Goal: Book appointment/travel/reservation

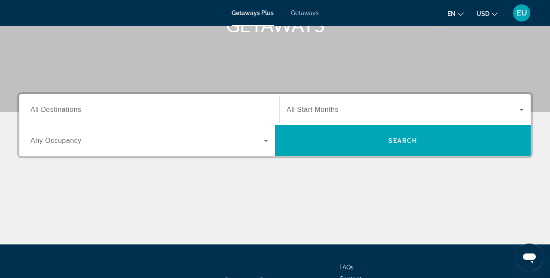
scroll to position [146, 0]
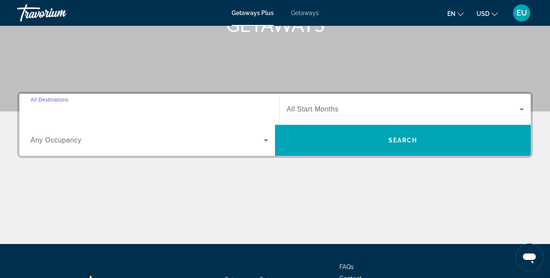
click at [133, 107] on input "Destination All Destinations" at bounding box center [150, 109] width 238 height 10
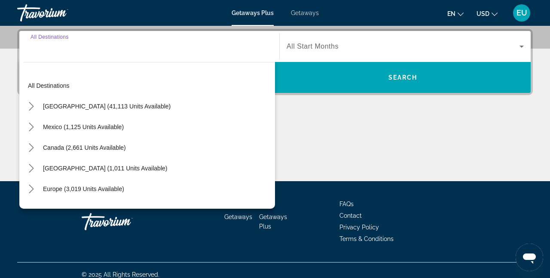
scroll to position [210, 0]
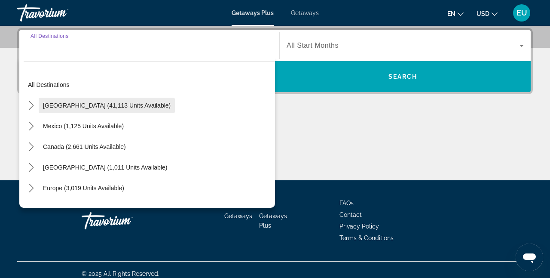
click at [99, 103] on span "[GEOGRAPHIC_DATA] (41,113 units available)" at bounding box center [107, 105] width 128 height 7
type input "**********"
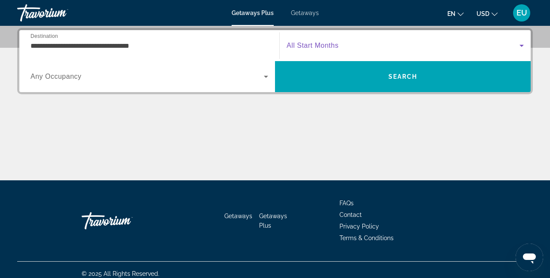
click at [522, 43] on icon "Search widget" at bounding box center [521, 45] width 10 height 10
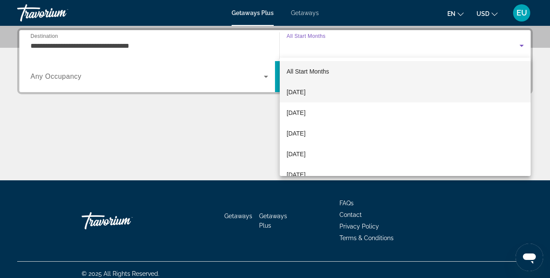
click at [305, 89] on span "[DATE]" at bounding box center [296, 92] width 19 height 10
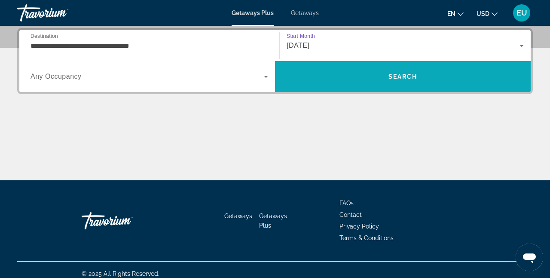
click at [375, 82] on span "Search" at bounding box center [403, 76] width 256 height 21
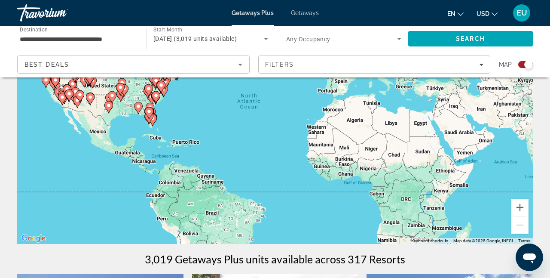
scroll to position [131, 0]
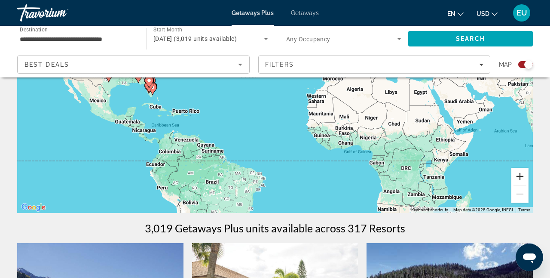
click at [519, 177] on button "Zoom in" at bounding box center [519, 176] width 17 height 17
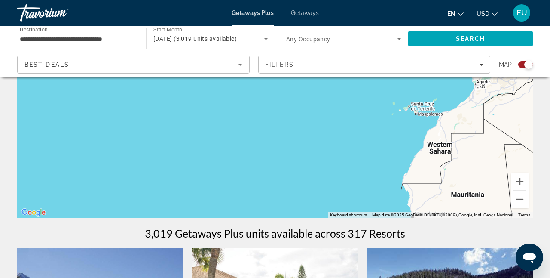
scroll to position [126, 0]
click at [522, 198] on button "Zoom out" at bounding box center [519, 198] width 17 height 17
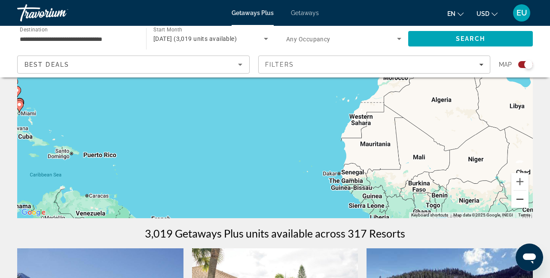
click at [522, 198] on button "Zoom out" at bounding box center [519, 198] width 17 height 17
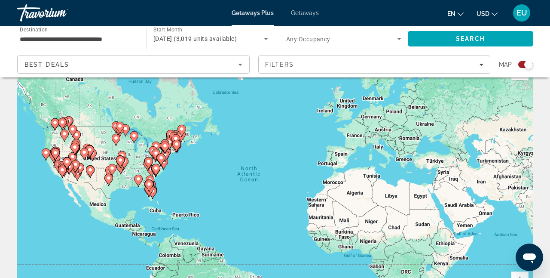
scroll to position [24, 0]
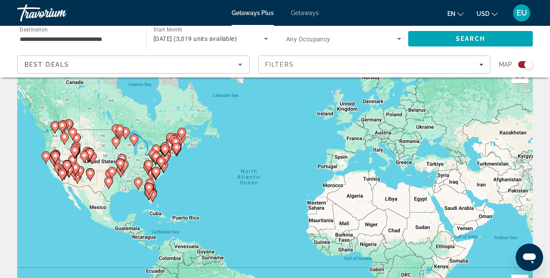
click at [166, 153] on icon "Main content" at bounding box center [165, 150] width 8 height 11
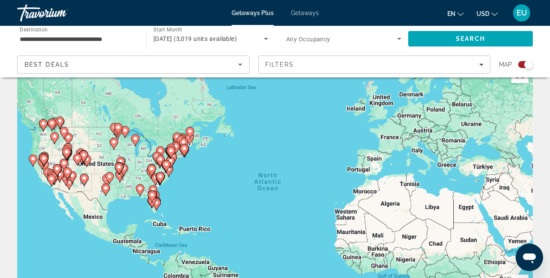
click at [166, 153] on div "To activate drag with keyboard, press Alt + Enter. Once in keyboard drag state,…" at bounding box center [275, 190] width 516 height 258
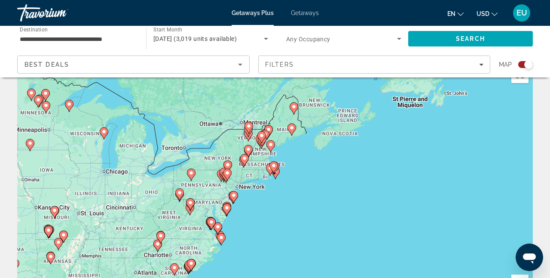
click at [260, 163] on div "To activate drag with keyboard, press Alt + Enter. Once in keyboard drag state,…" at bounding box center [275, 190] width 516 height 258
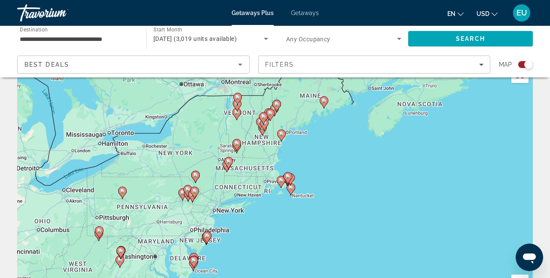
click at [260, 163] on div "To activate drag with keyboard, press Alt + Enter. Once in keyboard drag state,…" at bounding box center [275, 190] width 516 height 258
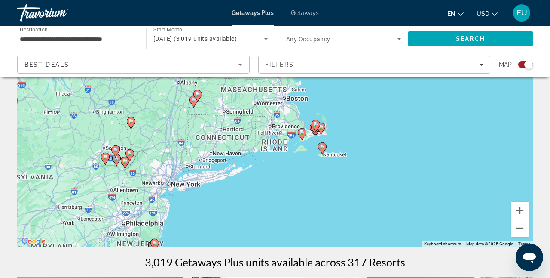
scroll to position [97, 0]
click at [192, 103] on icon "Main content" at bounding box center [194, 101] width 8 height 11
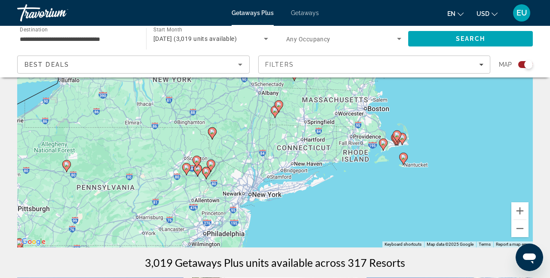
click at [192, 103] on div "To activate drag with keyboard, press Alt + Enter. Once in keyboard drag state,…" at bounding box center [275, 118] width 516 height 258
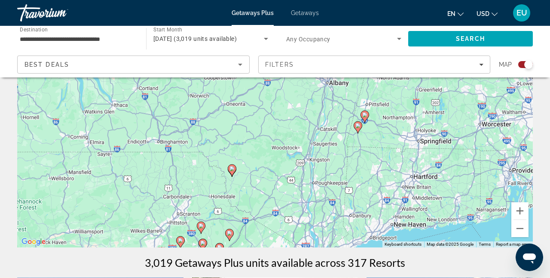
click at [233, 174] on icon "Main content" at bounding box center [232, 170] width 9 height 12
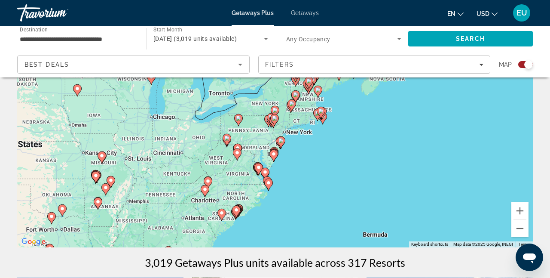
click at [275, 108] on image "Main content" at bounding box center [274, 109] width 5 height 5
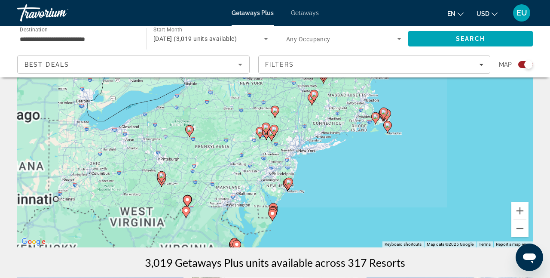
click at [275, 108] on image "Main content" at bounding box center [274, 109] width 5 height 5
type input "**********"
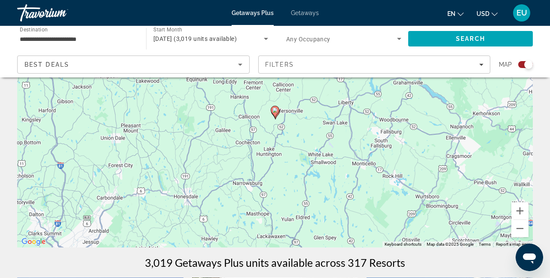
click at [275, 112] on image "Main content" at bounding box center [274, 109] width 5 height 5
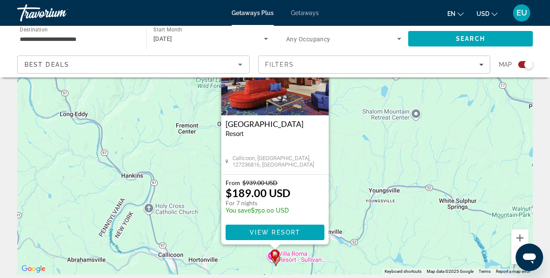
scroll to position [92, 0]
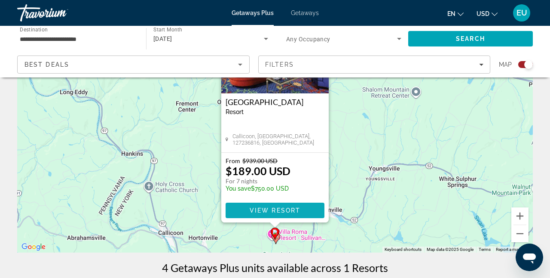
click at [270, 215] on span "Main content" at bounding box center [275, 210] width 99 height 21
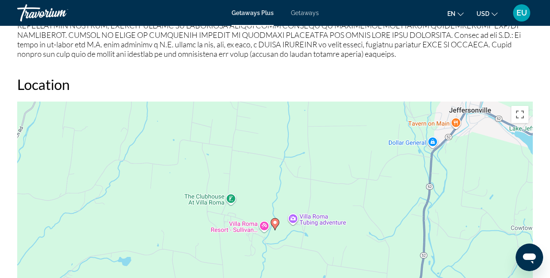
scroll to position [998, 0]
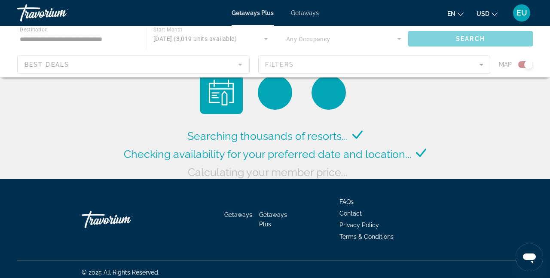
click at [479, 63] on div "Main content" at bounding box center [275, 52] width 550 height 52
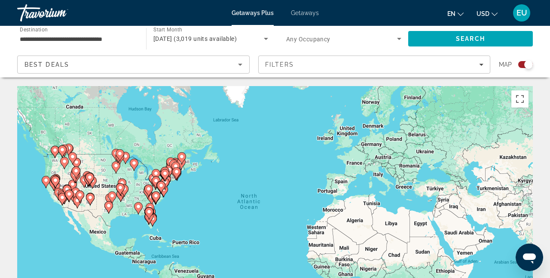
click at [164, 179] on gmp-advanced-marker "Main content" at bounding box center [165, 174] width 9 height 13
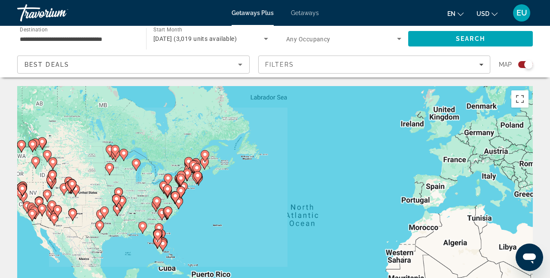
click at [164, 179] on div "To activate drag with keyboard, press Alt + Enter. Once in keyboard drag state,…" at bounding box center [275, 215] width 516 height 258
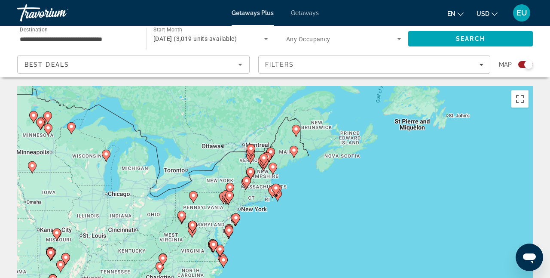
click at [241, 182] on gmp-advanced-marker "Main content" at bounding box center [245, 183] width 9 height 13
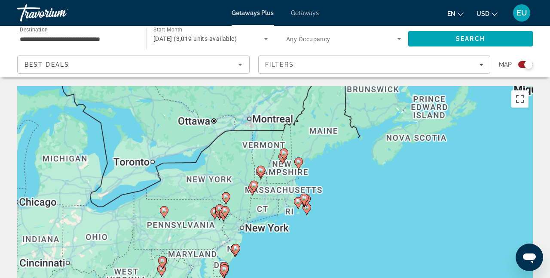
click at [241, 182] on div "To navigate, press the arrow keys. To activate drag with keyboard, press Alt + …" at bounding box center [275, 215] width 516 height 258
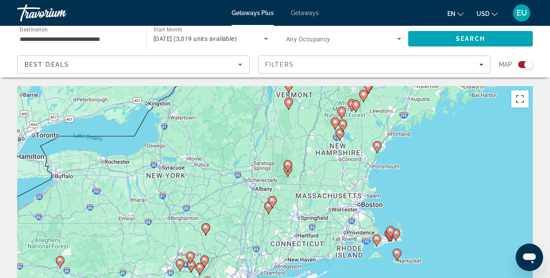
click at [269, 211] on icon "Main content" at bounding box center [269, 207] width 8 height 11
type input "**********"
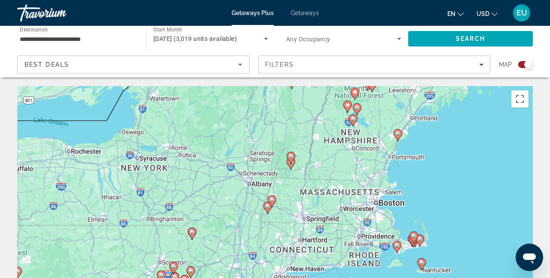
click at [269, 211] on div "To activate drag with keyboard, press Alt + Enter. Once in keyboard drag state,…" at bounding box center [275, 215] width 516 height 258
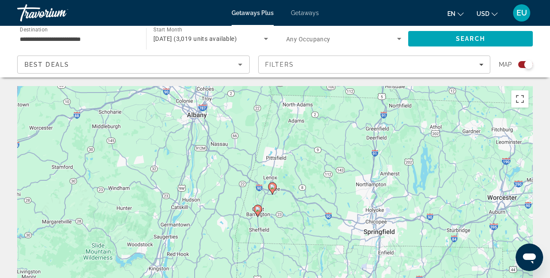
click at [256, 211] on image "Main content" at bounding box center [257, 208] width 5 height 5
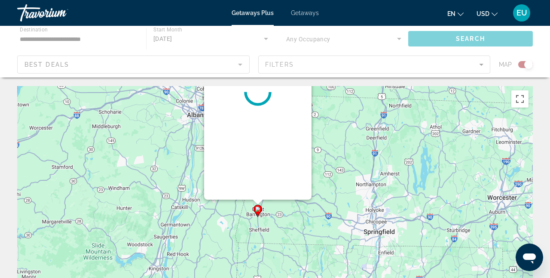
click at [256, 211] on div "To activate drag with keyboard, press Alt + Enter. Once in keyboard drag state,…" at bounding box center [275, 215] width 516 height 258
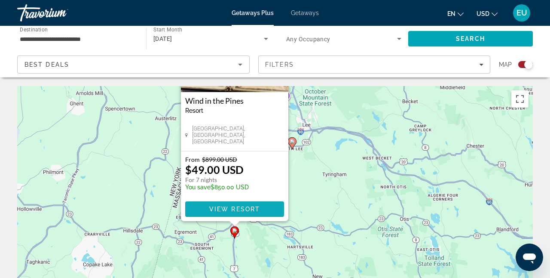
click at [256, 205] on span "View Resort" at bounding box center [234, 208] width 51 height 7
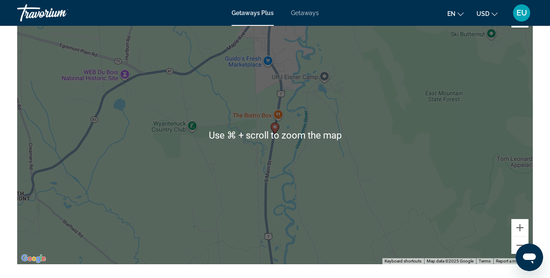
scroll to position [1208, 0]
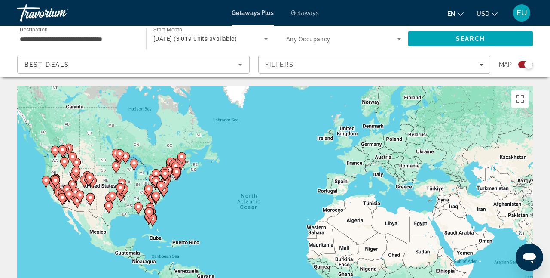
click at [166, 173] on image "Main content" at bounding box center [164, 173] width 5 height 5
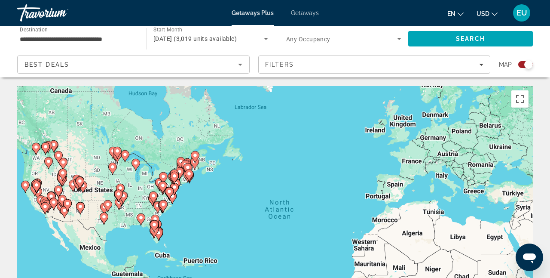
click at [166, 173] on div "To activate drag with keyboard, press Alt + Enter. Once in keyboard drag state,…" at bounding box center [275, 215] width 516 height 258
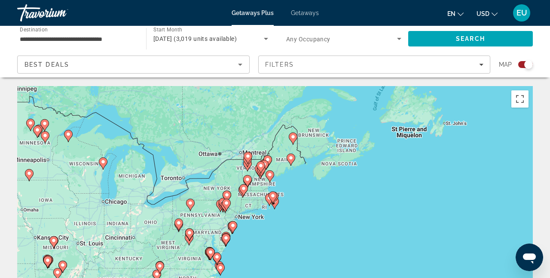
click at [239, 197] on gmp-advanced-marker "Main content" at bounding box center [242, 191] width 9 height 13
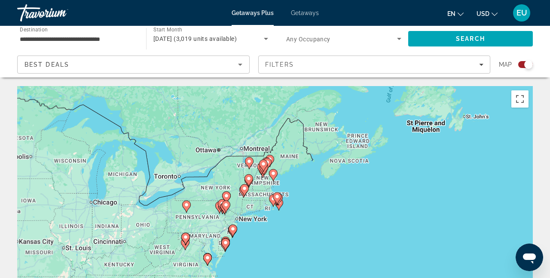
click at [239, 197] on div "To activate drag with keyboard, press Alt + Enter. Once in keyboard drag state,…" at bounding box center [275, 215] width 516 height 258
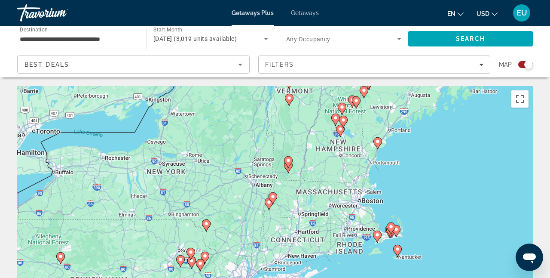
click at [242, 197] on div "To activate drag with keyboard, press Alt + Enter. Once in keyboard drag state,…" at bounding box center [275, 215] width 516 height 258
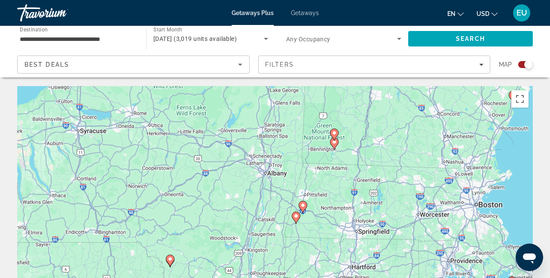
click at [296, 218] on image "Main content" at bounding box center [295, 215] width 5 height 5
type input "**********"
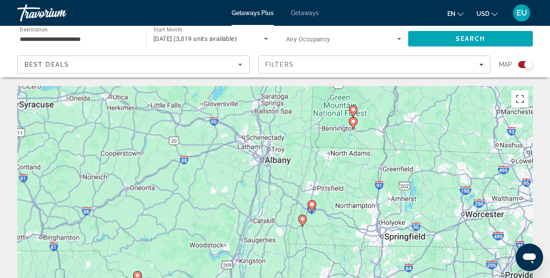
click at [296, 218] on div "To navigate, press the arrow keys. To activate drag with keyboard, press Alt + …" at bounding box center [275, 215] width 516 height 258
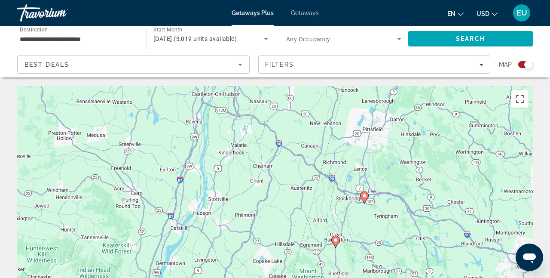
click at [335, 242] on image "Main content" at bounding box center [335, 239] width 5 height 5
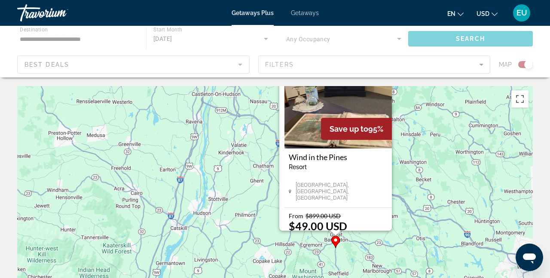
click at [335, 242] on div "To activate drag with keyboard, press Alt + Enter. Once in keyboard drag state,…" at bounding box center [275, 215] width 516 height 258
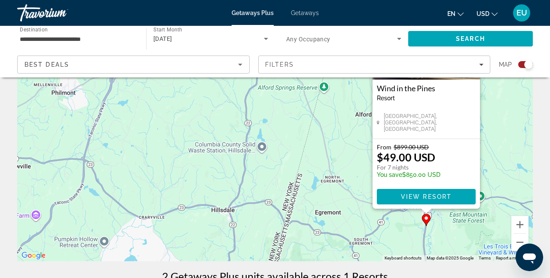
scroll to position [67, 0]
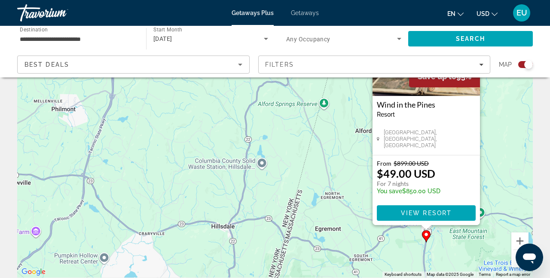
click at [299, 214] on div "To activate drag with keyboard, press Alt + Enter. Once in keyboard drag state,…" at bounding box center [275, 148] width 516 height 258
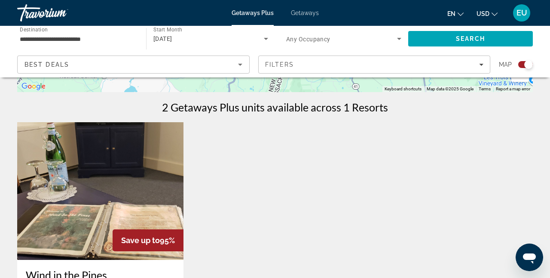
scroll to position [193, 0]
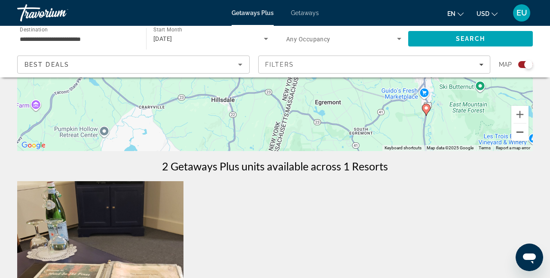
click at [521, 132] on button "Zoom out" at bounding box center [519, 131] width 17 height 17
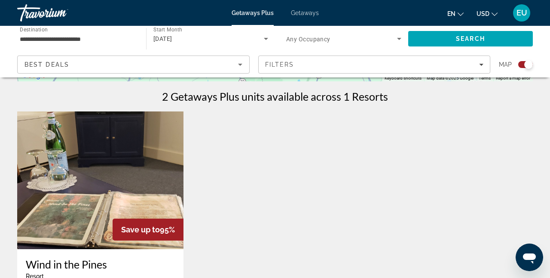
scroll to position [302, 0]
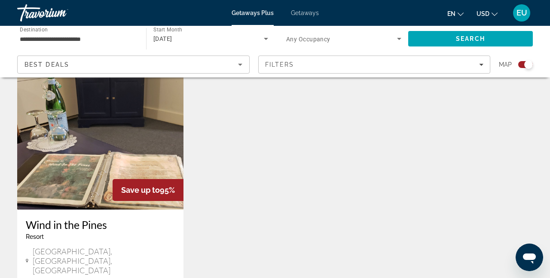
click at [70, 221] on h3 "Wind in the Pines" at bounding box center [100, 224] width 149 height 13
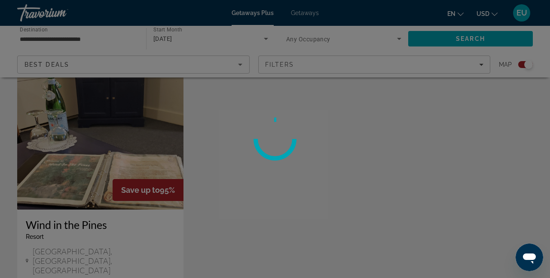
click at [70, 221] on div at bounding box center [275, 139] width 550 height 278
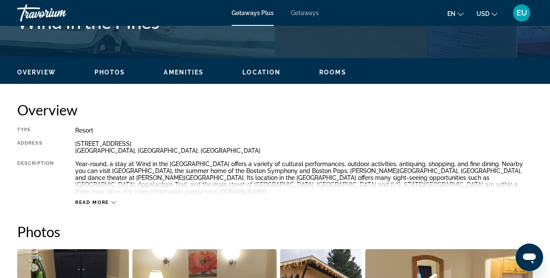
scroll to position [248, 0]
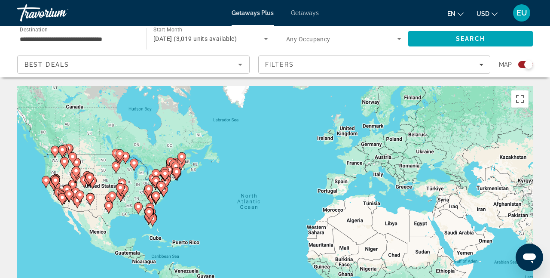
click at [166, 173] on image "Main content" at bounding box center [164, 173] width 5 height 5
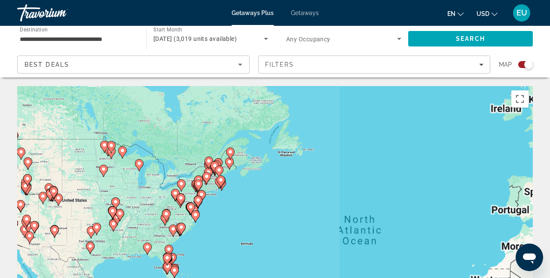
click at [166, 173] on div "To activate drag with keyboard, press Alt + Enter. Once in keyboard drag state,…" at bounding box center [275, 215] width 516 height 258
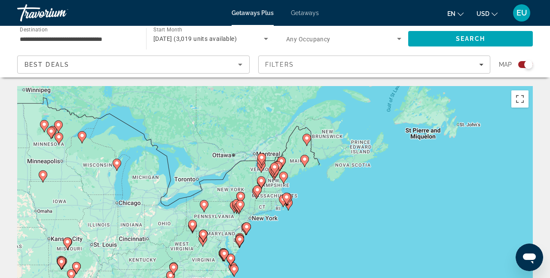
click at [261, 195] on gmp-advanced-marker "Main content" at bounding box center [257, 191] width 9 height 13
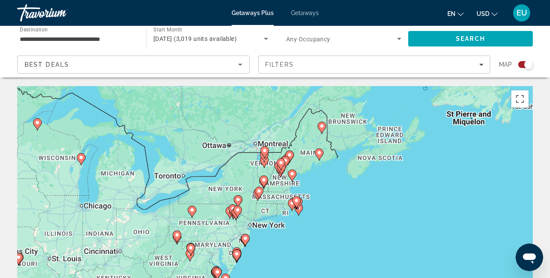
click at [261, 195] on icon "Main content" at bounding box center [259, 192] width 8 height 11
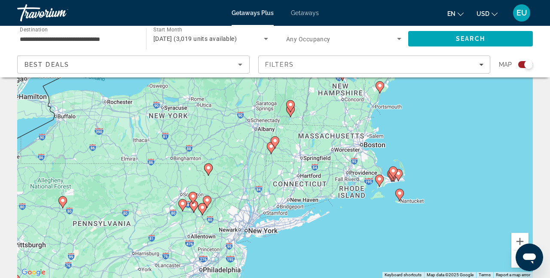
scroll to position [69, 0]
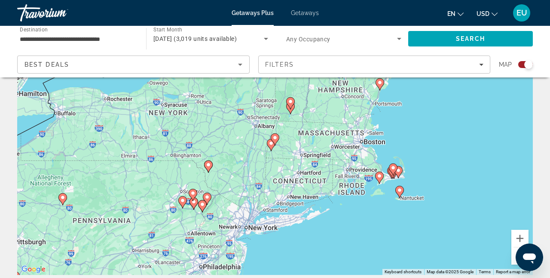
click at [275, 139] on image "Main content" at bounding box center [274, 137] width 5 height 5
type input "**********"
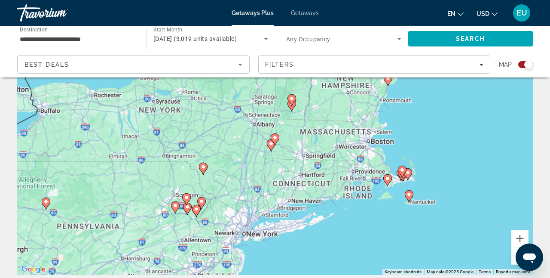
click at [275, 139] on image "Main content" at bounding box center [274, 137] width 5 height 5
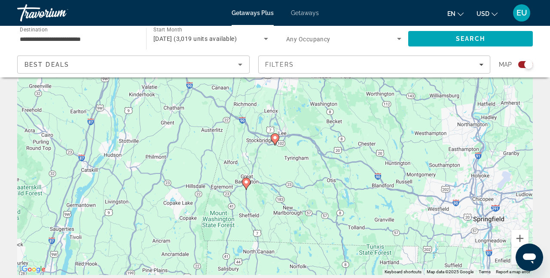
click at [275, 139] on image "Main content" at bounding box center [274, 137] width 5 height 5
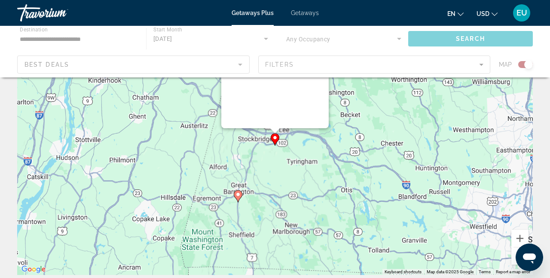
scroll to position [0, 0]
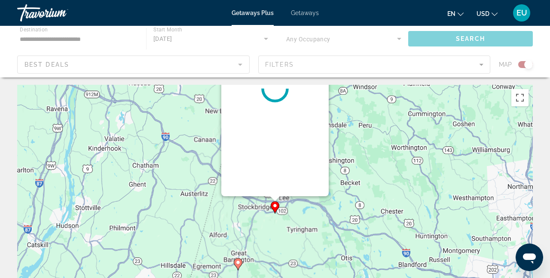
click at [275, 214] on div "To navigate, press the arrow keys. To activate drag with keyboard, press Alt + …" at bounding box center [533, 214] width 516 height 0
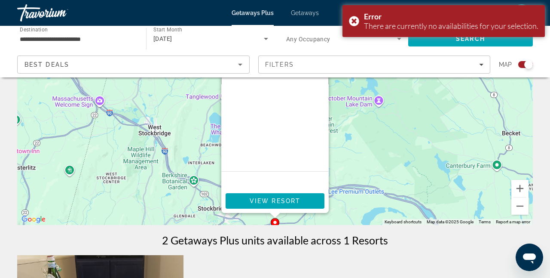
scroll to position [120, 0]
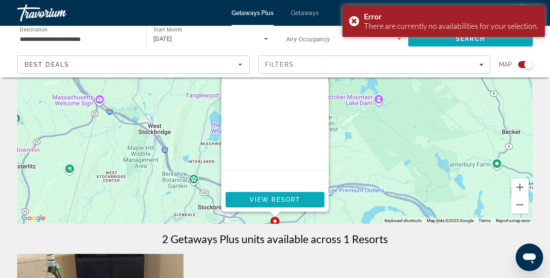
click at [268, 198] on span "View Resort" at bounding box center [275, 199] width 51 height 7
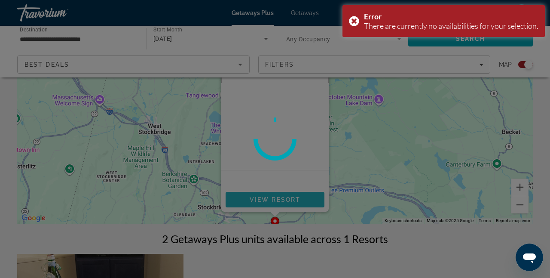
click at [268, 198] on div at bounding box center [275, 139] width 550 height 278
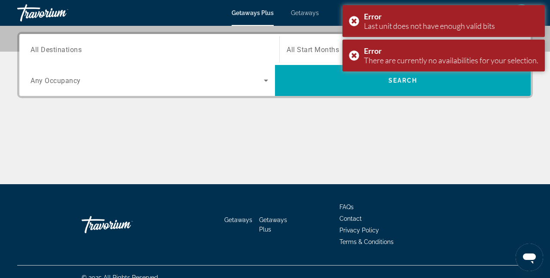
scroll to position [208, 0]
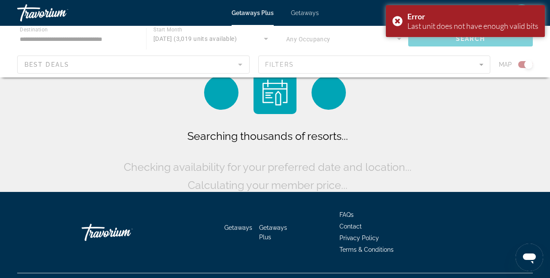
click at [252, 18] on div "Getaways Plus Getaways en English Español Français Italiano Português русский U…" at bounding box center [275, 13] width 550 height 22
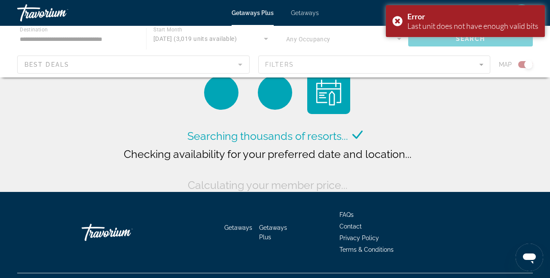
click at [255, 9] on span "Getaways Plus" at bounding box center [253, 12] width 42 height 7
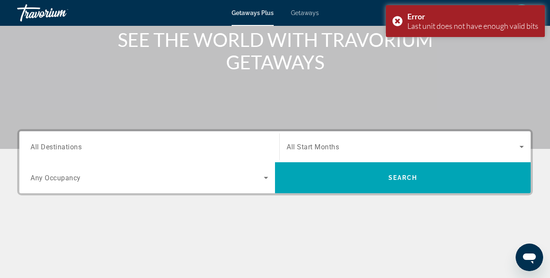
scroll to position [112, 0]
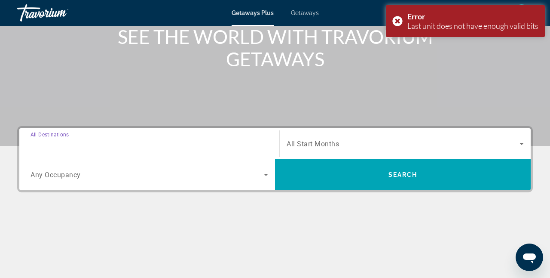
click at [82, 142] on input "Destination All Destinations" at bounding box center [150, 144] width 238 height 10
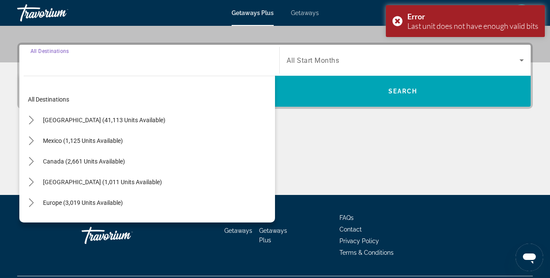
scroll to position [210, 0]
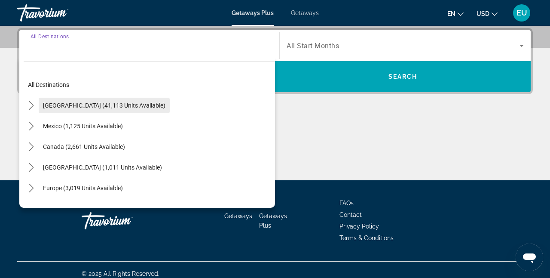
click at [96, 105] on span "[GEOGRAPHIC_DATA] (41,113 units available)" at bounding box center [104, 105] width 122 height 7
type input "**********"
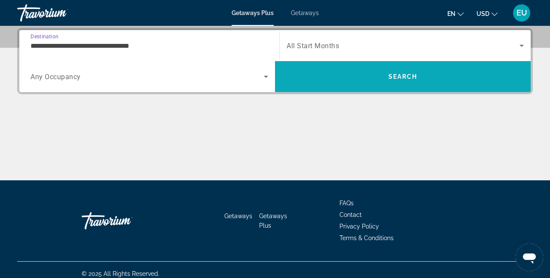
click at [358, 82] on span "Search" at bounding box center [403, 76] width 256 height 21
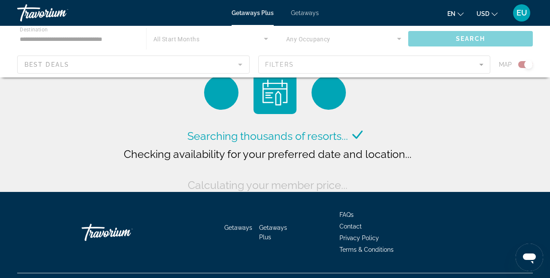
click at [290, 64] on div "Main content" at bounding box center [275, 52] width 550 height 52
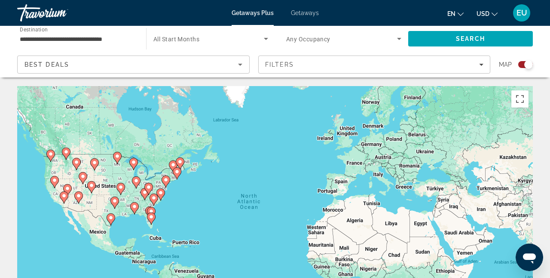
click at [265, 13] on span "Getaways Plus" at bounding box center [253, 12] width 42 height 7
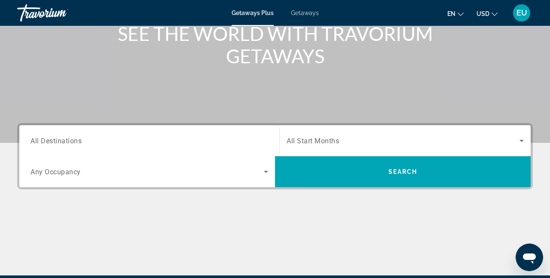
scroll to position [116, 0]
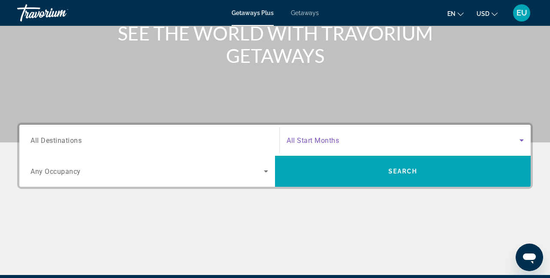
click at [522, 139] on icon "Search widget" at bounding box center [521, 140] width 10 height 10
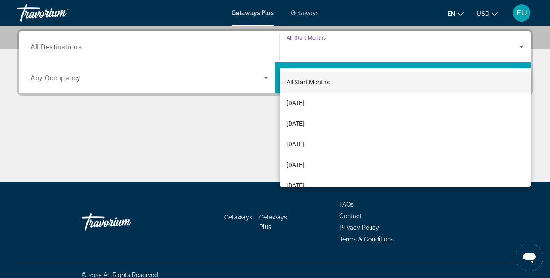
scroll to position [210, 0]
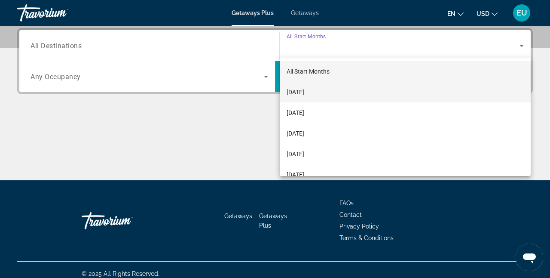
click at [323, 88] on mat-option "[DATE]" at bounding box center [405, 92] width 251 height 21
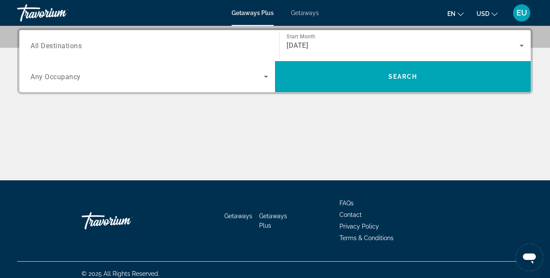
click at [76, 47] on span "All Destinations" at bounding box center [56, 45] width 51 height 8
click at [76, 47] on input "Destination All Destinations" at bounding box center [150, 46] width 238 height 10
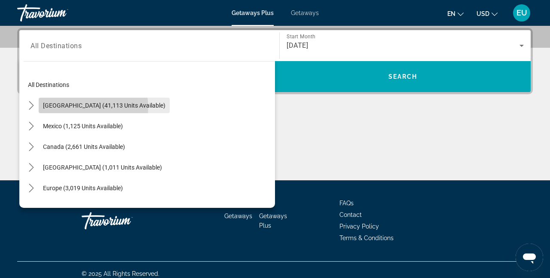
click at [82, 107] on span "[GEOGRAPHIC_DATA] (41,113 units available)" at bounding box center [104, 105] width 122 height 7
type input "**********"
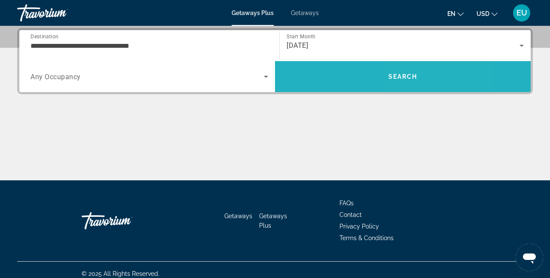
click at [442, 79] on span "Search" at bounding box center [403, 76] width 256 height 21
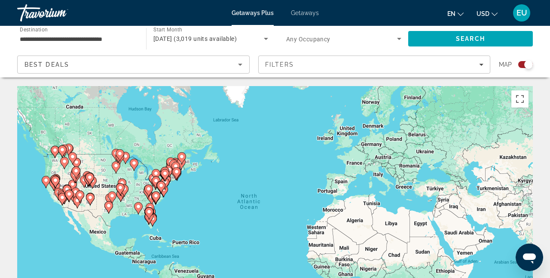
click at [315, 15] on span "Getaways" at bounding box center [305, 12] width 28 height 7
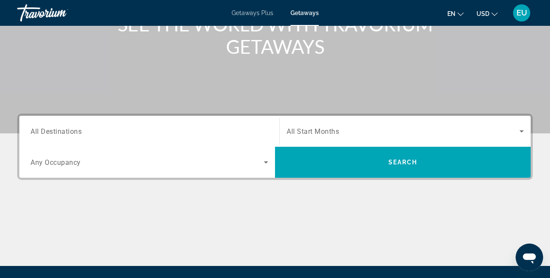
scroll to position [139, 0]
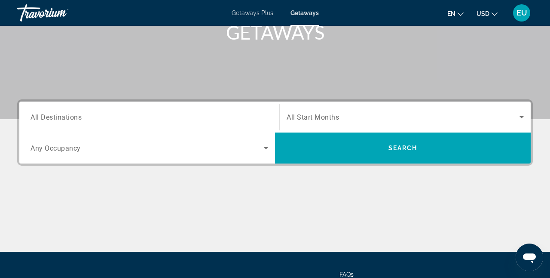
click at [59, 116] on span "All Destinations" at bounding box center [56, 117] width 51 height 8
click at [59, 116] on input "Destination All Destinations" at bounding box center [150, 117] width 238 height 10
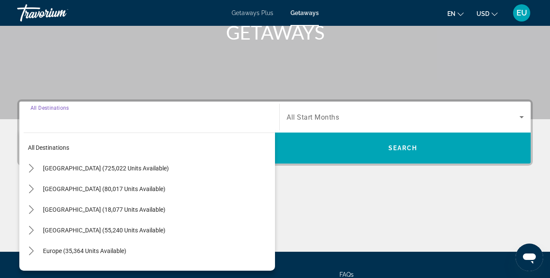
scroll to position [210, 0]
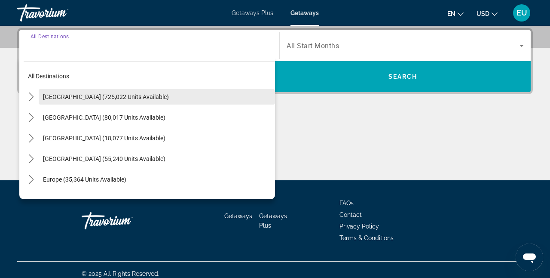
click at [106, 92] on span "Select destination: United States (725,022 units available)" at bounding box center [157, 96] width 236 height 21
type input "**********"
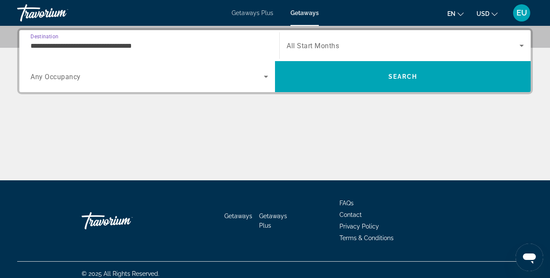
click at [524, 46] on icon "Search widget" at bounding box center [521, 45] width 10 height 10
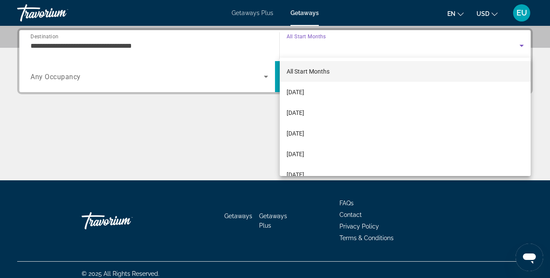
click at [229, 121] on div at bounding box center [275, 139] width 550 height 278
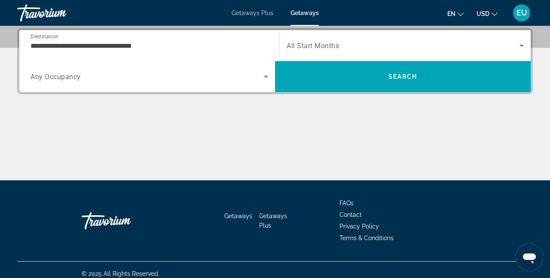
click at [520, 43] on icon "Search widget" at bounding box center [521, 45] width 10 height 10
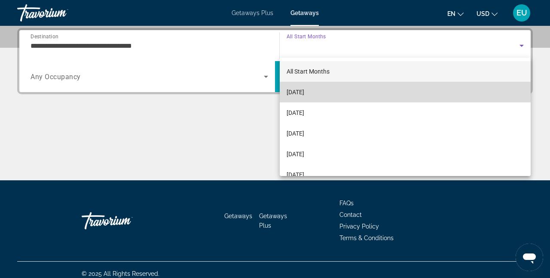
click at [304, 92] on span "[DATE]" at bounding box center [296, 92] width 18 height 10
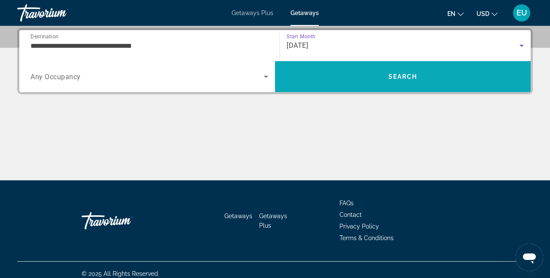
click at [328, 78] on span "Search" at bounding box center [403, 76] width 256 height 21
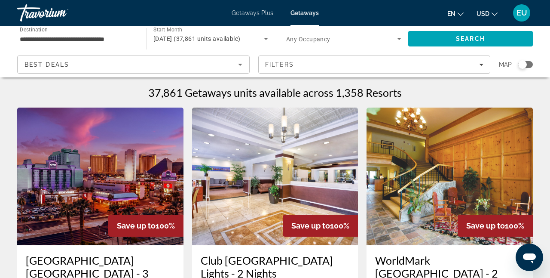
click at [522, 65] on div "Search widget" at bounding box center [522, 64] width 9 height 9
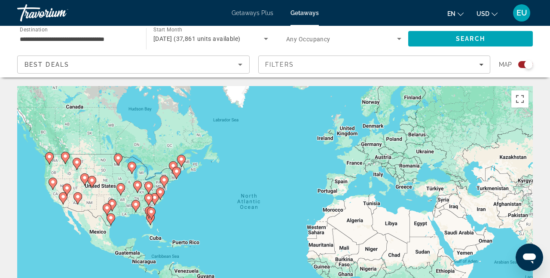
click at [180, 170] on icon "Main content" at bounding box center [177, 172] width 8 height 11
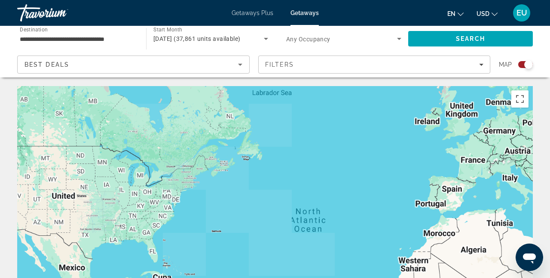
click at [180, 170] on div "Main content" at bounding box center [275, 215] width 516 height 258
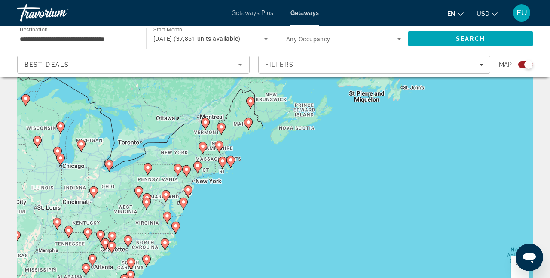
scroll to position [47, 0]
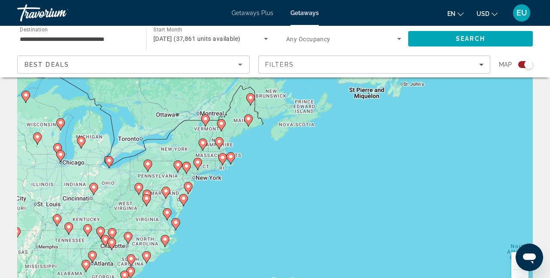
click at [197, 165] on icon "Main content" at bounding box center [198, 163] width 8 height 11
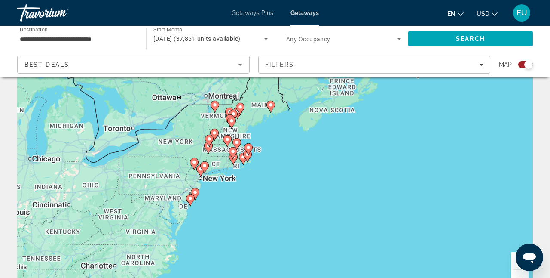
click at [197, 165] on div "To activate drag with keyboard, press Alt + Enter. Once in keyboard drag state,…" at bounding box center [275, 168] width 516 height 258
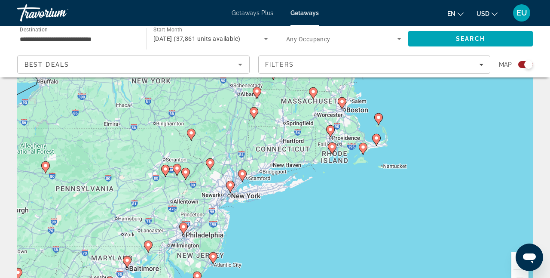
click at [210, 165] on icon "Main content" at bounding box center [210, 164] width 8 height 11
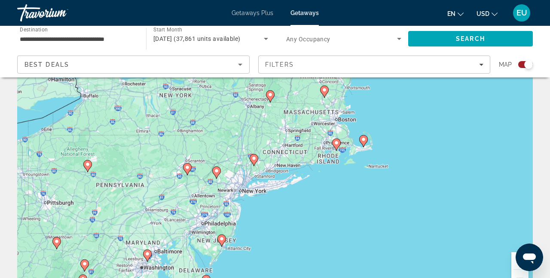
click at [210, 165] on div "To activate drag with keyboard, press Alt + Enter. Once in keyboard drag state,…" at bounding box center [275, 168] width 516 height 258
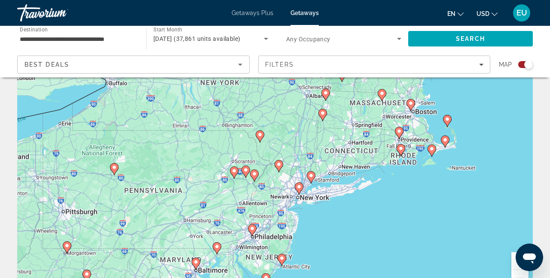
click at [278, 168] on icon "Main content" at bounding box center [279, 165] width 8 height 11
type input "**********"
click at [280, 163] on image "Main content" at bounding box center [278, 164] width 5 height 5
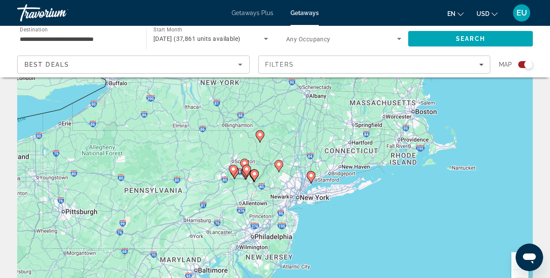
click at [280, 163] on gmp-advanced-marker "Main content" at bounding box center [279, 165] width 9 height 13
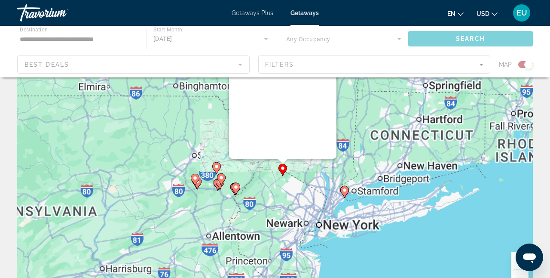
scroll to position [0, 0]
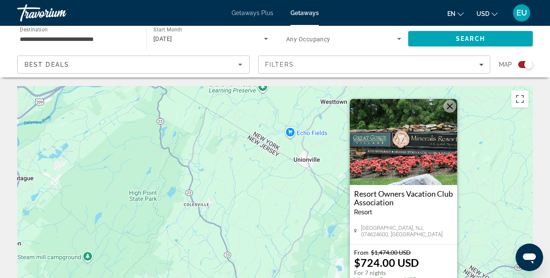
click at [255, 10] on span "Getaways Plus" at bounding box center [253, 12] width 42 height 7
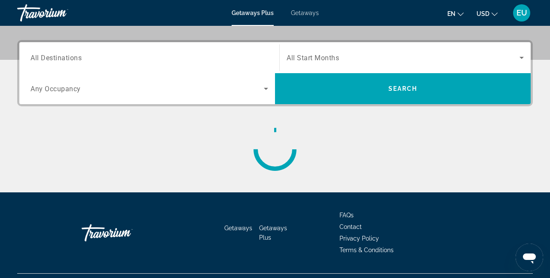
scroll to position [200, 0]
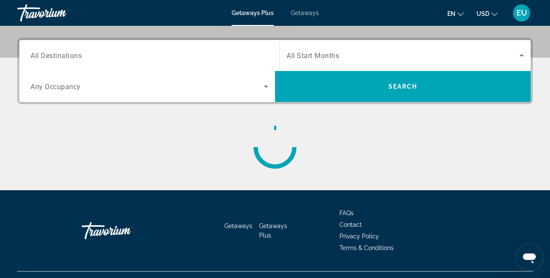
click at [82, 59] on span "All Destinations" at bounding box center [56, 55] width 51 height 8
click at [82, 59] on input "Destination All Destinations" at bounding box center [150, 56] width 238 height 10
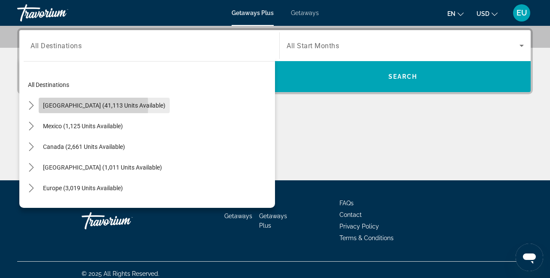
click at [76, 106] on span "[GEOGRAPHIC_DATA] (41,113 units available)" at bounding box center [104, 105] width 122 height 7
type input "**********"
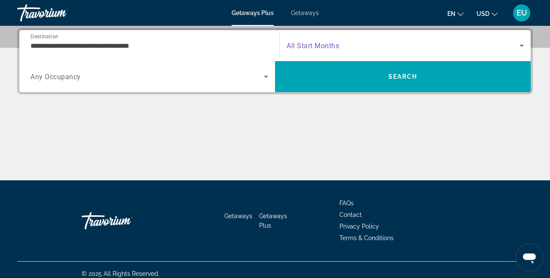
click at [522, 46] on icon "Search widget" at bounding box center [521, 46] width 4 height 2
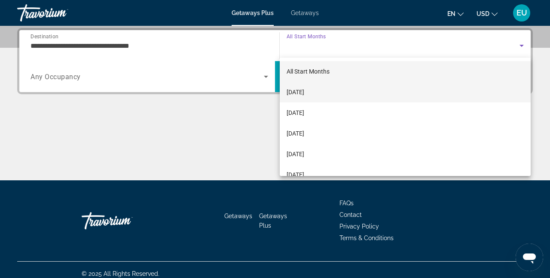
click at [304, 91] on span "[DATE]" at bounding box center [296, 92] width 18 height 10
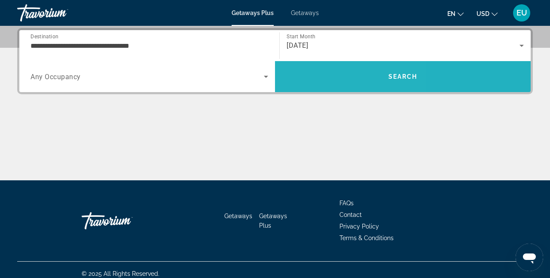
click at [314, 80] on span "Search" at bounding box center [403, 76] width 256 height 21
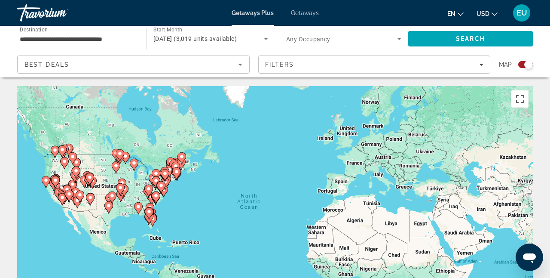
click at [171, 179] on gmp-advanced-marker "Main content" at bounding box center [175, 173] width 9 height 13
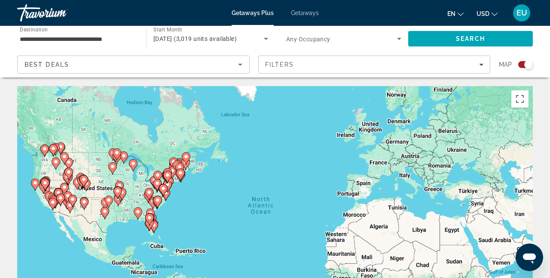
click at [171, 179] on div "To activate drag with keyboard, press Alt + Enter. Once in keyboard drag state,…" at bounding box center [275, 215] width 516 height 258
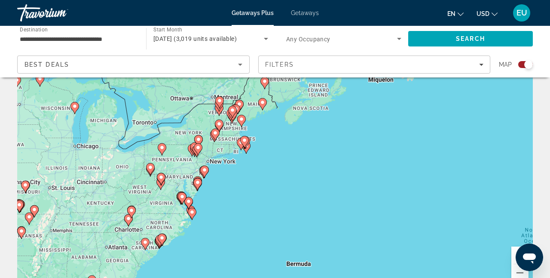
scroll to position [57, 0]
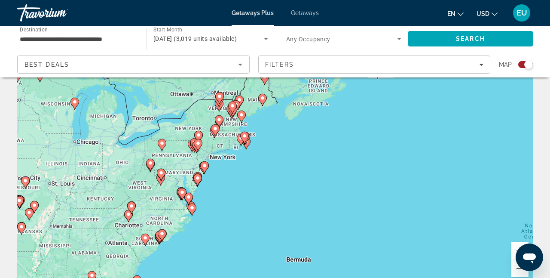
click at [217, 150] on div "To activate drag with keyboard, press Alt + Enter. Once in keyboard drag state,…" at bounding box center [275, 158] width 516 height 258
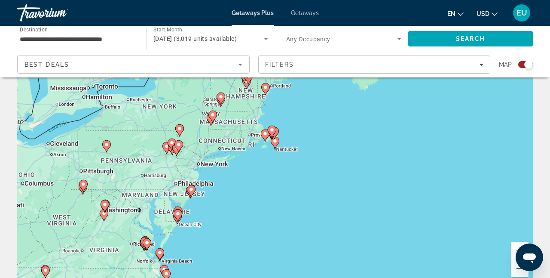
click at [217, 150] on div "To activate drag with keyboard, press Alt + Enter. Once in keyboard drag state,…" at bounding box center [275, 158] width 516 height 258
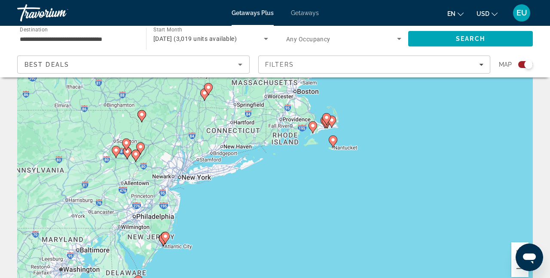
click at [142, 119] on icon "Main content" at bounding box center [142, 115] width 8 height 11
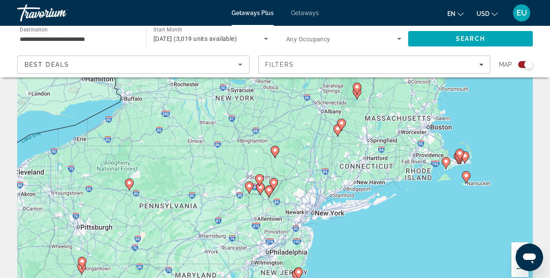
click at [275, 153] on icon "Main content" at bounding box center [275, 151] width 8 height 11
type input "**********"
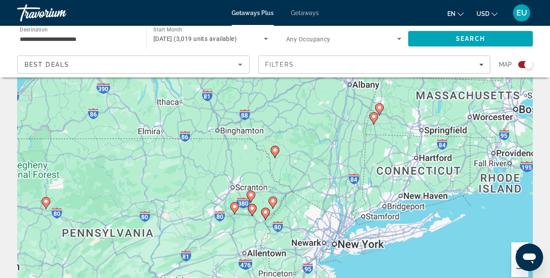
click at [275, 153] on icon "Main content" at bounding box center [275, 151] width 8 height 11
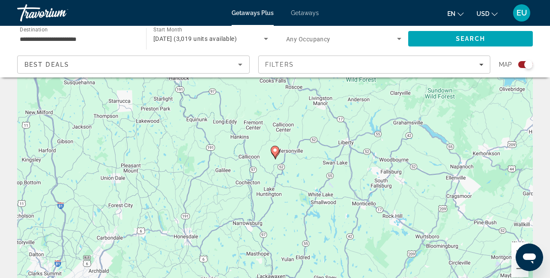
click at [275, 150] on image "Main content" at bounding box center [274, 149] width 5 height 5
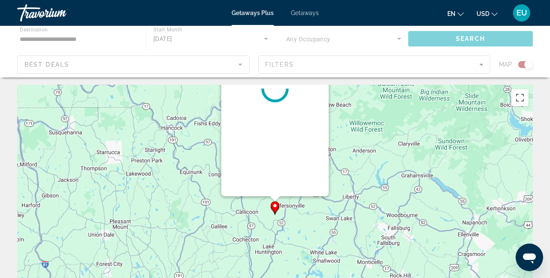
scroll to position [0, 0]
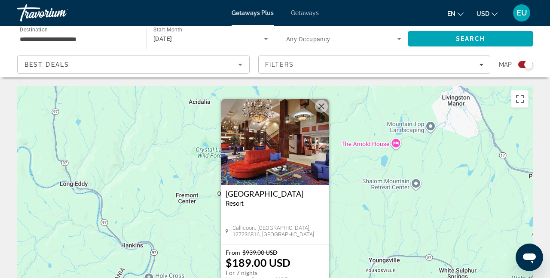
click at [356, 166] on div "To activate drag with keyboard, press Alt + Enter. Once in keyboard drag state,…" at bounding box center [275, 215] width 516 height 258
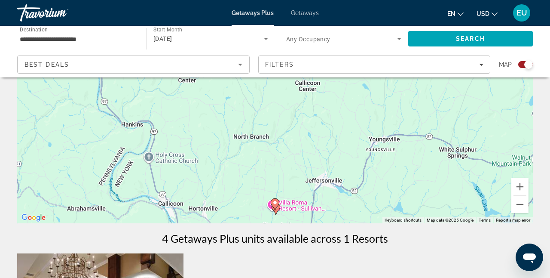
scroll to position [123, 0]
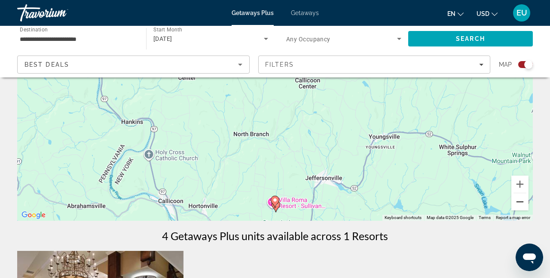
click at [519, 204] on button "Zoom out" at bounding box center [519, 201] width 17 height 17
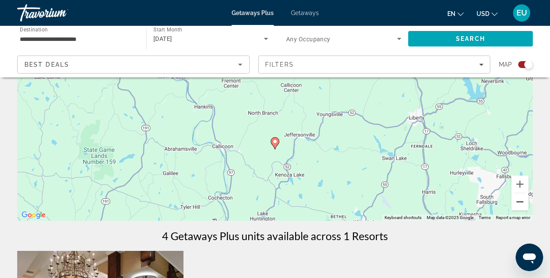
click at [519, 204] on button "Zoom out" at bounding box center [519, 201] width 17 height 17
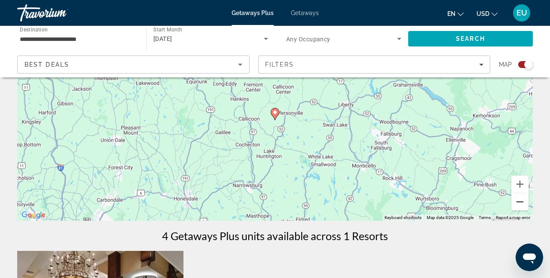
click at [519, 204] on button "Zoom out" at bounding box center [519, 201] width 17 height 17
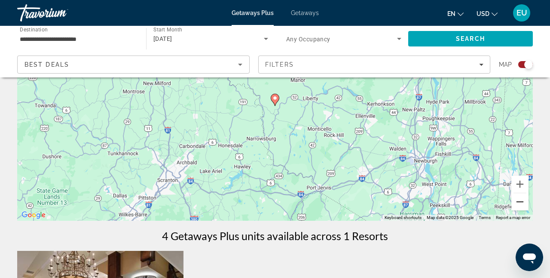
click at [519, 204] on button "Zoom out" at bounding box center [519, 201] width 17 height 17
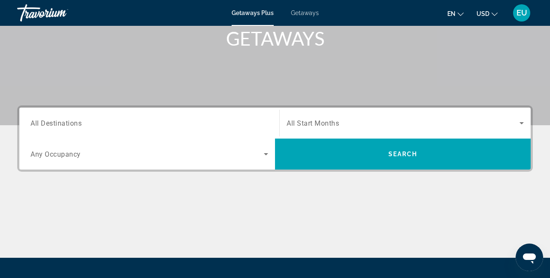
scroll to position [134, 0]
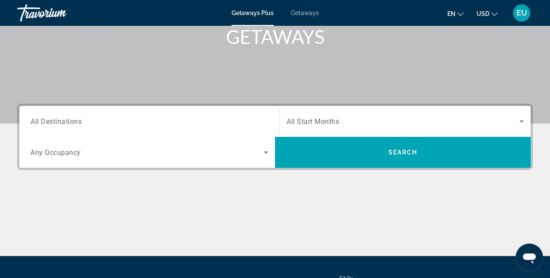
click at [43, 124] on span "All Destinations" at bounding box center [56, 121] width 51 height 8
click at [43, 124] on input "Destination All Destinations" at bounding box center [150, 121] width 238 height 10
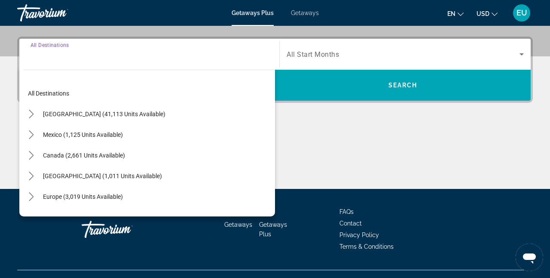
scroll to position [210, 0]
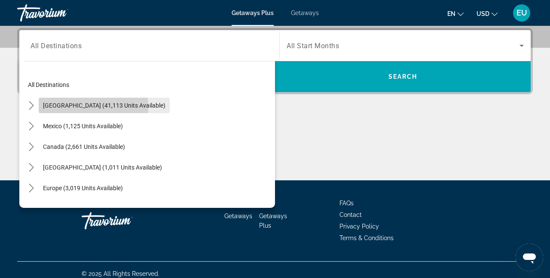
click at [64, 107] on span "[GEOGRAPHIC_DATA] (41,113 units available)" at bounding box center [104, 105] width 122 height 7
type input "**********"
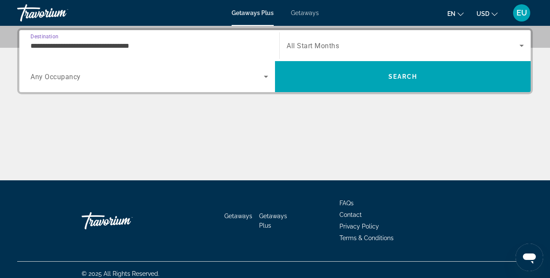
click at [333, 43] on span "All Start Months" at bounding box center [313, 46] width 52 height 8
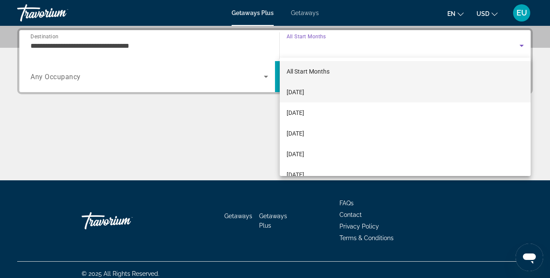
click at [304, 92] on span "[DATE]" at bounding box center [296, 92] width 18 height 10
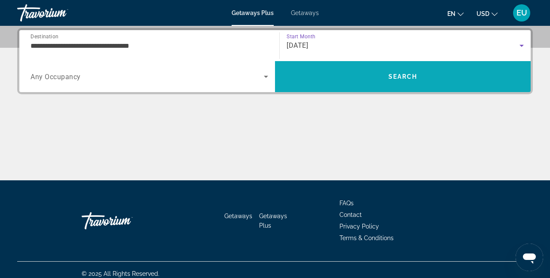
click at [360, 82] on span "Search" at bounding box center [403, 76] width 256 height 21
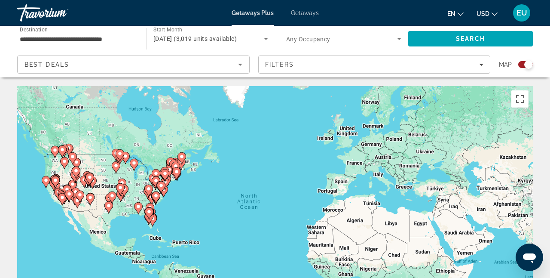
click at [165, 180] on icon "Main content" at bounding box center [165, 175] width 9 height 12
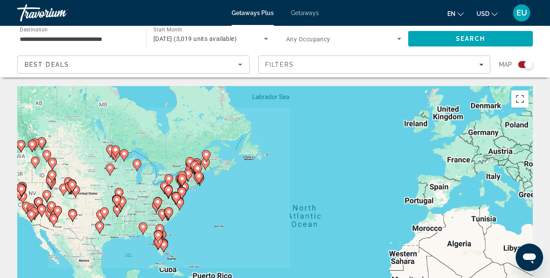
click at [165, 180] on div "To activate drag with keyboard, press Alt + Enter. Once in keyboard drag state,…" at bounding box center [275, 215] width 516 height 258
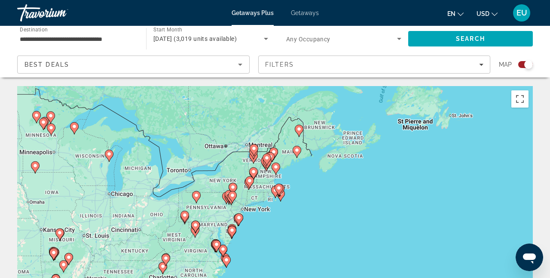
click at [253, 177] on gmp-advanced-marker "Main content" at bounding box center [249, 182] width 9 height 13
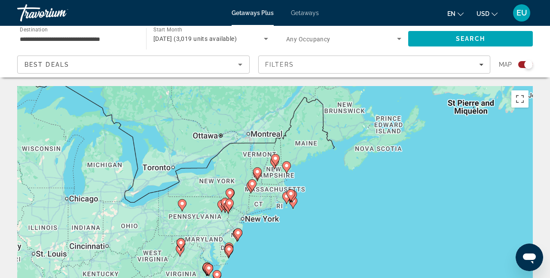
click at [253, 177] on div "To navigate, press the arrow keys. To activate drag with keyboard, press Alt + …" at bounding box center [275, 215] width 516 height 258
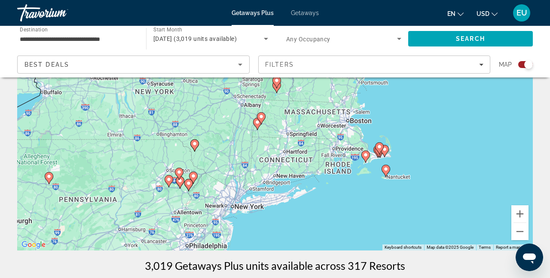
scroll to position [95, 0]
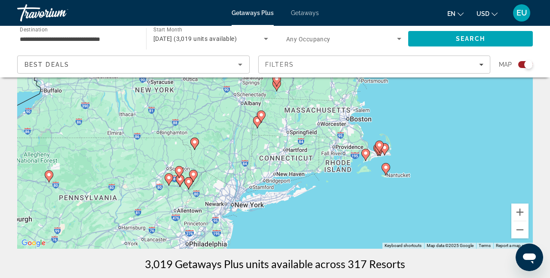
click at [192, 174] on image "Main content" at bounding box center [193, 173] width 5 height 5
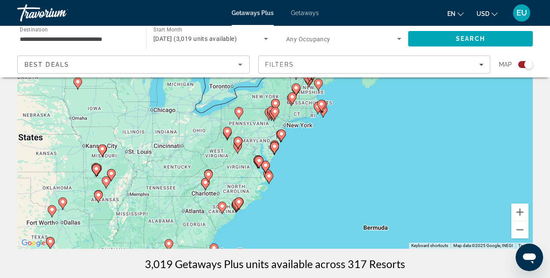
click at [273, 114] on icon "Main content" at bounding box center [275, 112] width 8 height 11
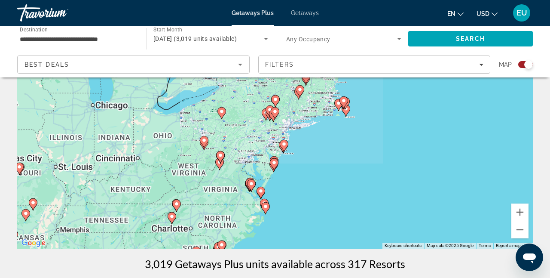
click at [273, 114] on icon "Main content" at bounding box center [275, 112] width 8 height 11
type input "**********"
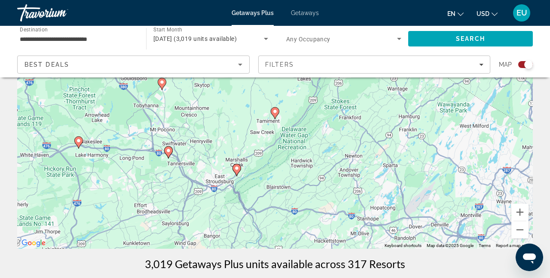
click at [162, 84] on image "Main content" at bounding box center [161, 81] width 5 height 5
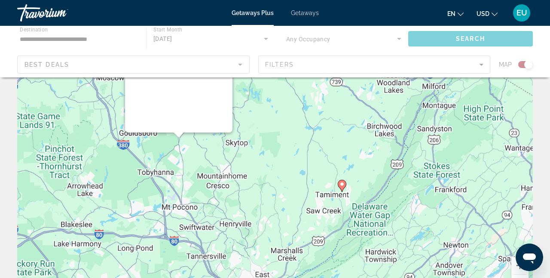
click at [162, 84] on div "To activate drag with keyboard, press Alt + Enter. Once in keyboard drag state,…" at bounding box center [275, 173] width 516 height 258
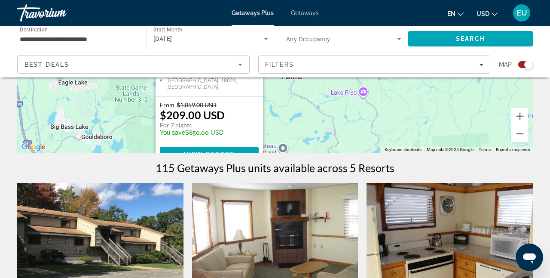
scroll to position [191, 0]
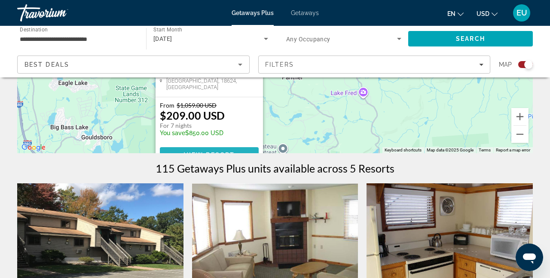
click at [193, 148] on span "Main content" at bounding box center [209, 154] width 99 height 21
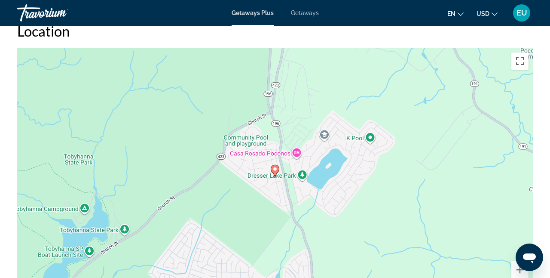
scroll to position [1245, 0]
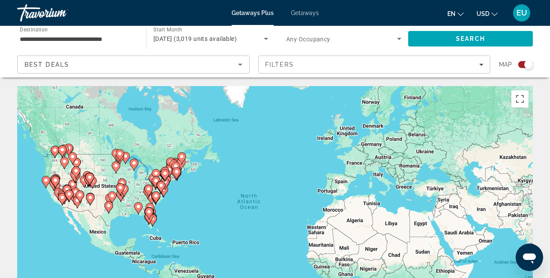
click at [160, 181] on icon "Main content" at bounding box center [161, 187] width 9 height 12
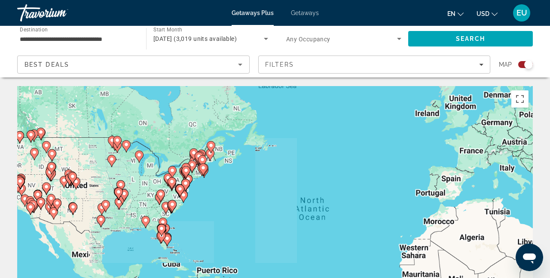
click at [160, 181] on div "To activate drag with keyboard, press Alt + Enter. Once in keyboard drag state,…" at bounding box center [275, 215] width 516 height 258
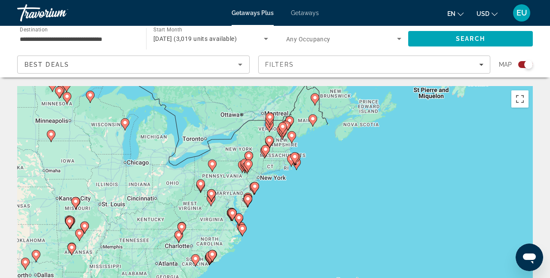
click at [249, 166] on icon "Main content" at bounding box center [248, 165] width 8 height 11
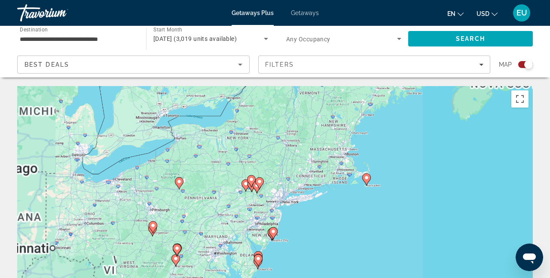
click at [249, 166] on div "To navigate, press the arrow keys. To activate drag with keyboard, press Alt + …" at bounding box center [275, 215] width 516 height 258
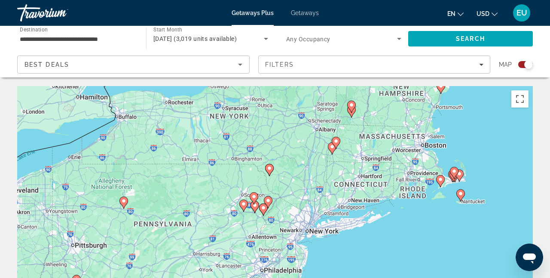
click at [267, 201] on image "Main content" at bounding box center [267, 200] width 5 height 5
type input "**********"
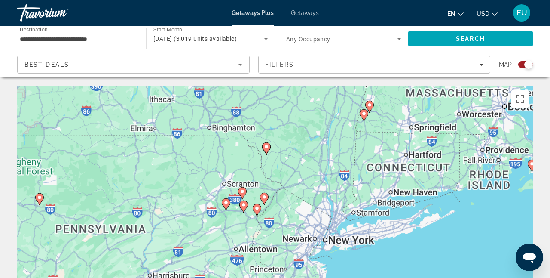
click at [267, 201] on div "To navigate, press the arrow keys. To activate drag with keyboard, press Alt + …" at bounding box center [275, 215] width 516 height 258
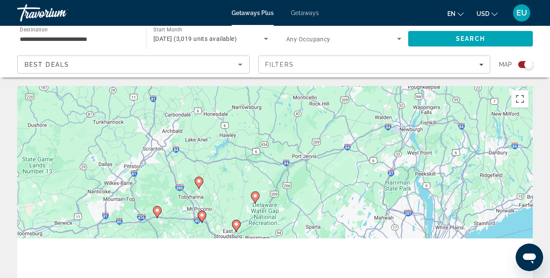
click at [256, 199] on icon "Main content" at bounding box center [255, 197] width 8 height 11
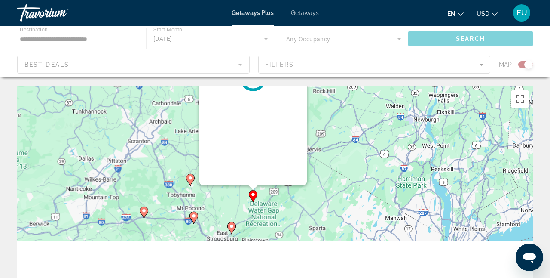
click at [256, 199] on div "To activate drag with keyboard, press Alt + Enter. Once in keyboard drag state,…" at bounding box center [275, 215] width 516 height 258
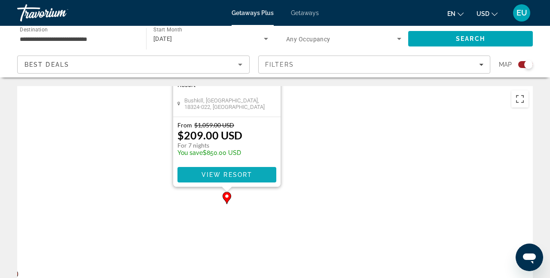
click at [255, 174] on span "Main content" at bounding box center [226, 174] width 99 height 21
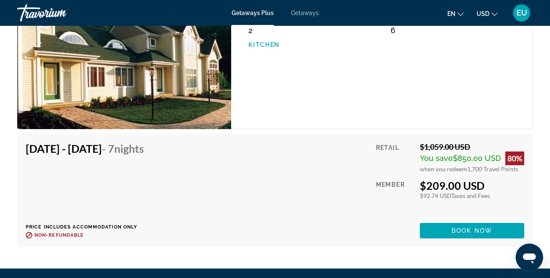
scroll to position [1501, 0]
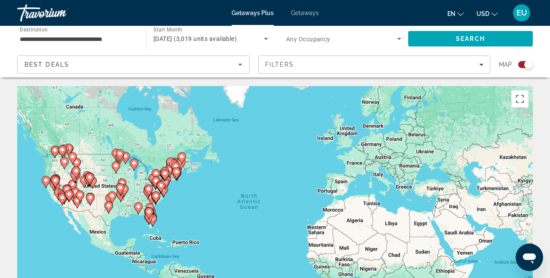
click at [164, 180] on gmp-advanced-marker "Main content" at bounding box center [161, 186] width 9 height 13
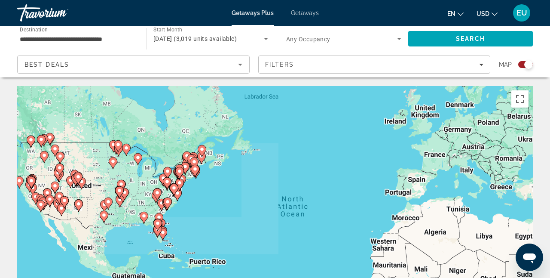
click at [164, 180] on div "To activate drag with keyboard, press Alt + Enter. Once in keyboard drag state,…" at bounding box center [275, 215] width 516 height 258
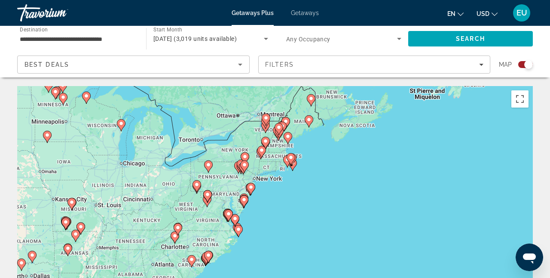
click at [241, 195] on gmp-advanced-marker "Main content" at bounding box center [244, 201] width 9 height 13
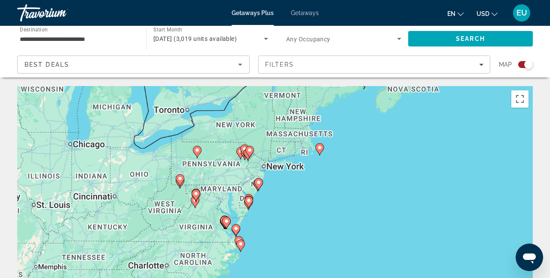
click at [241, 195] on div "To navigate, press the arrow keys. To activate drag with keyboard, press Alt + …" at bounding box center [275, 215] width 516 height 258
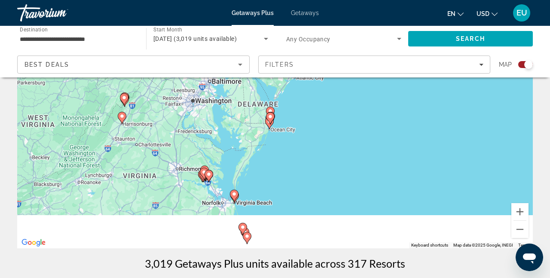
scroll to position [95, 0]
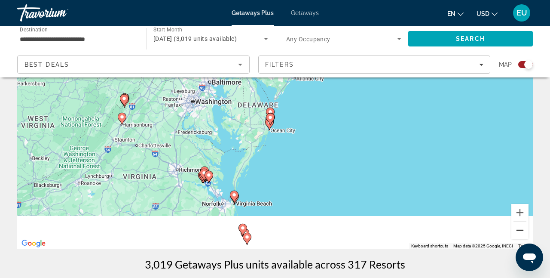
click at [522, 231] on button "Zoom out" at bounding box center [519, 229] width 17 height 17
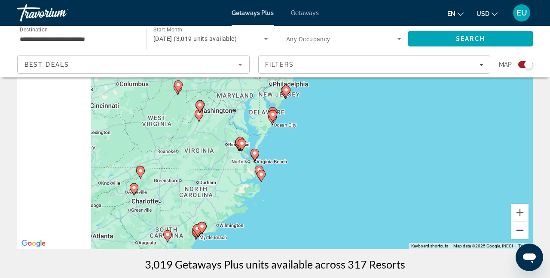
click at [522, 231] on button "Zoom out" at bounding box center [519, 229] width 17 height 17
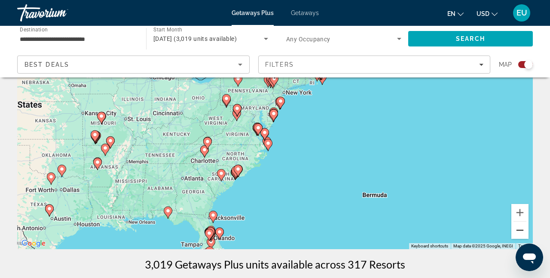
click at [522, 229] on button "Zoom out" at bounding box center [519, 229] width 17 height 17
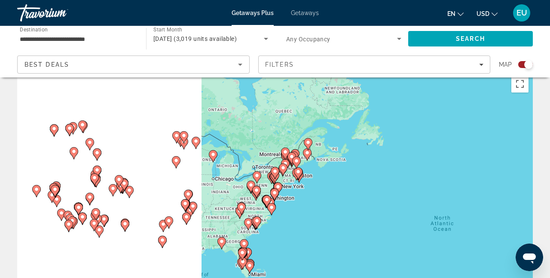
scroll to position [23, 0]
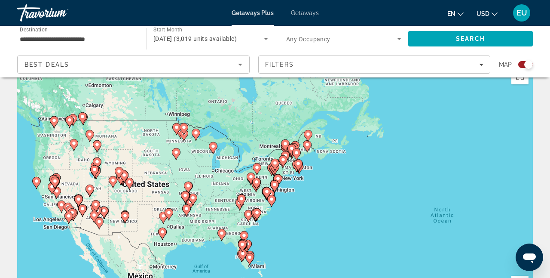
click at [273, 167] on icon "Main content" at bounding box center [275, 164] width 8 height 11
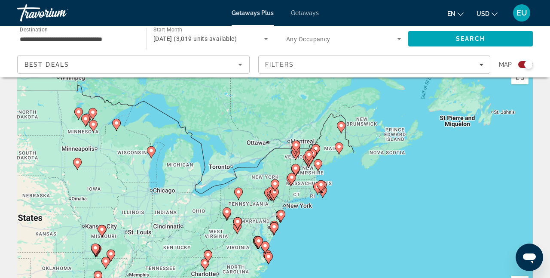
click at [275, 192] on image "Main content" at bounding box center [274, 191] width 5 height 5
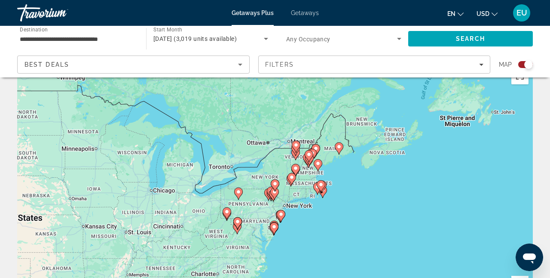
click at [275, 192] on g "Main content" at bounding box center [274, 193] width 9 height 12
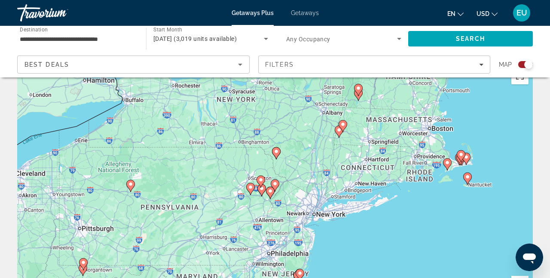
click at [269, 192] on image "Main content" at bounding box center [270, 190] width 5 height 5
type input "**********"
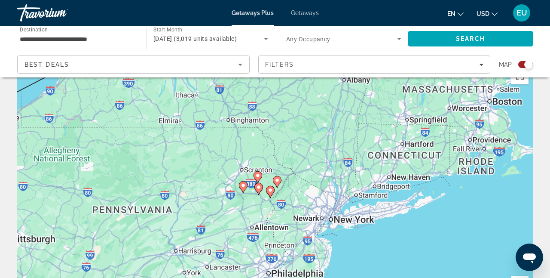
click at [269, 192] on g "Main content" at bounding box center [270, 192] width 9 height 12
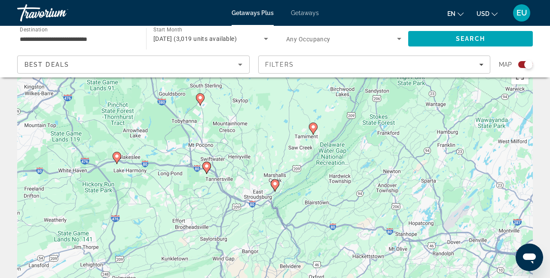
click at [276, 182] on image "Main content" at bounding box center [274, 183] width 5 height 5
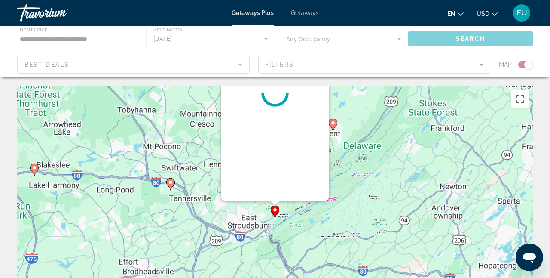
click at [276, 182] on div "Main content" at bounding box center [274, 92] width 107 height 215
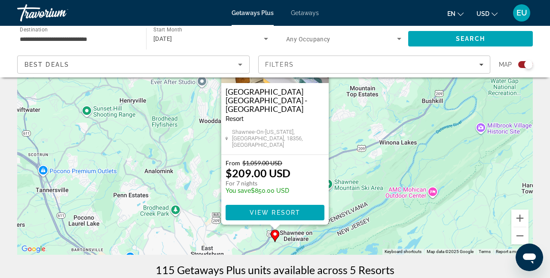
scroll to position [91, 0]
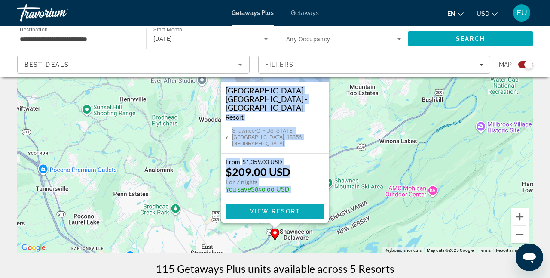
click at [273, 211] on span "View Resort" at bounding box center [275, 211] width 51 height 7
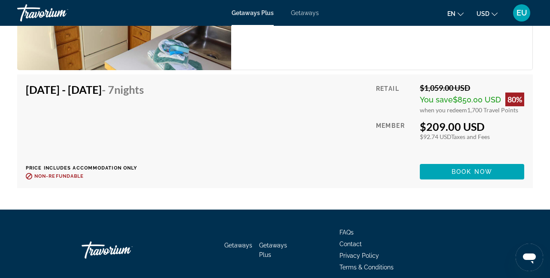
scroll to position [1705, 0]
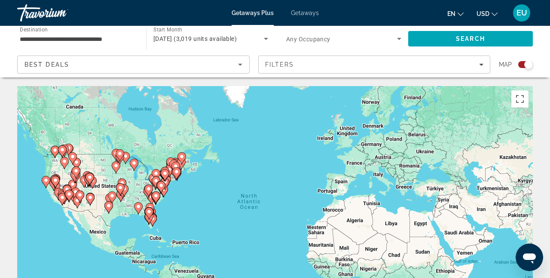
click at [162, 183] on image "Main content" at bounding box center [161, 185] width 5 height 5
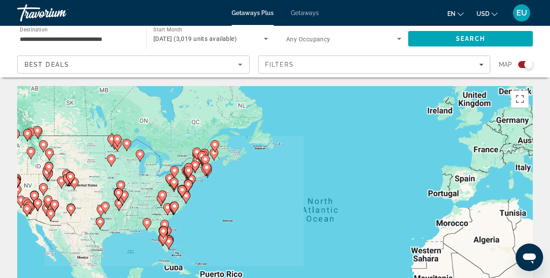
click at [162, 183] on div "To activate drag with keyboard, press Alt + Enter. Once in keyboard drag state,…" at bounding box center [275, 215] width 516 height 258
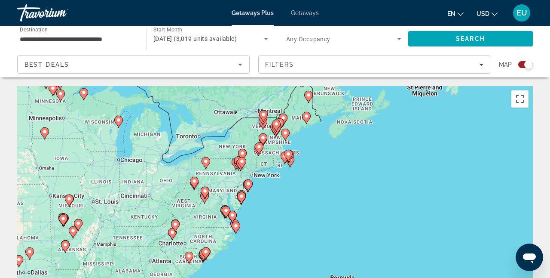
click at [242, 161] on image "Main content" at bounding box center [241, 161] width 5 height 5
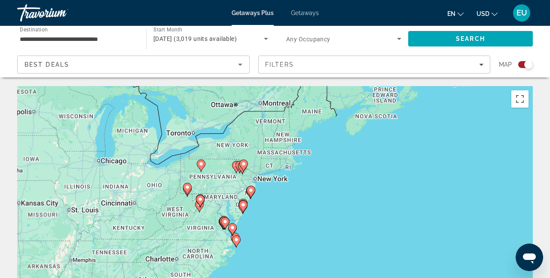
click at [242, 161] on div "To activate drag with keyboard, press Alt + Enter. Once in keyboard drag state,…" at bounding box center [275, 215] width 516 height 258
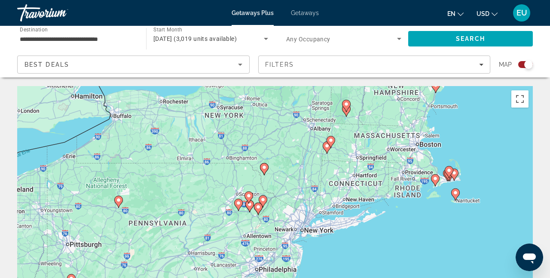
click at [248, 194] on image "Main content" at bounding box center [248, 195] width 5 height 5
type input "**********"
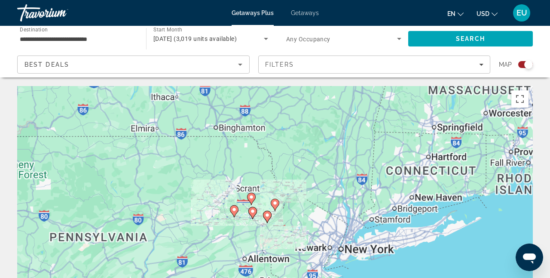
click at [248, 194] on gmp-advanced-marker "Main content" at bounding box center [251, 198] width 9 height 13
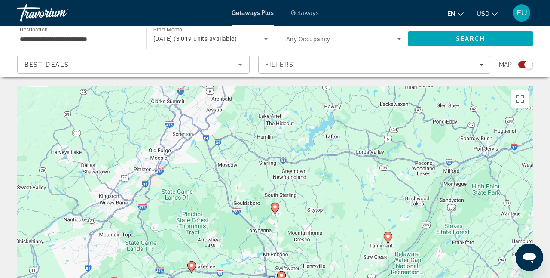
click at [274, 210] on icon "Main content" at bounding box center [275, 208] width 8 height 11
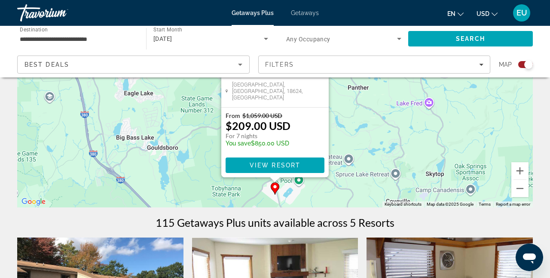
scroll to position [137, 0]
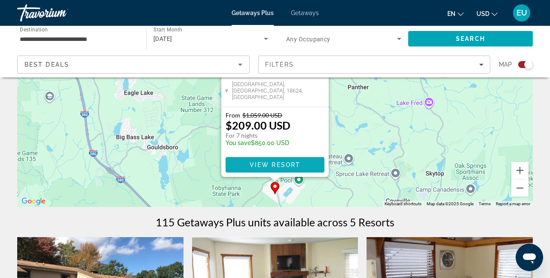
click at [299, 163] on span "View Resort" at bounding box center [275, 164] width 51 height 7
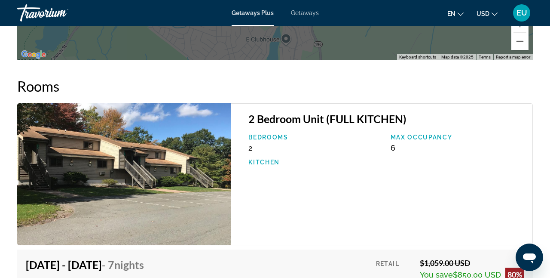
scroll to position [1602, 0]
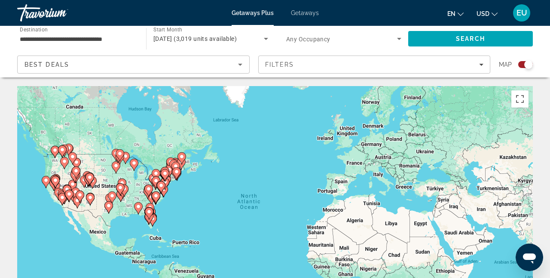
click at [167, 181] on gmp-advanced-marker "Main content" at bounding box center [165, 175] width 9 height 13
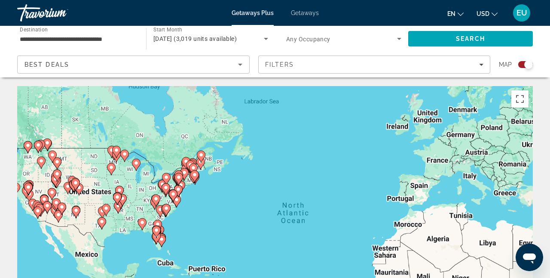
click at [167, 181] on div "To activate drag with keyboard, press Alt + Enter. Once in keyboard drag state,…" at bounding box center [275, 215] width 516 height 258
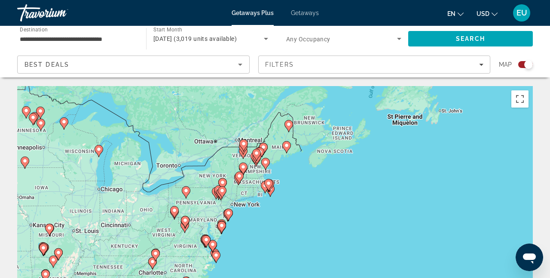
click at [223, 194] on icon "Main content" at bounding box center [222, 191] width 8 height 11
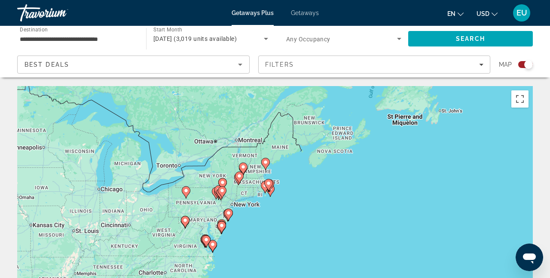
click at [275, 215] on div "Main content" at bounding box center [533, 215] width 516 height 0
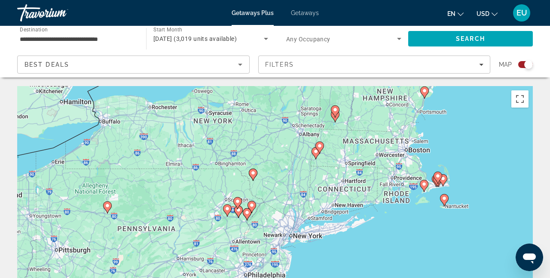
click at [226, 210] on image "Main content" at bounding box center [227, 208] width 5 height 5
type input "**********"
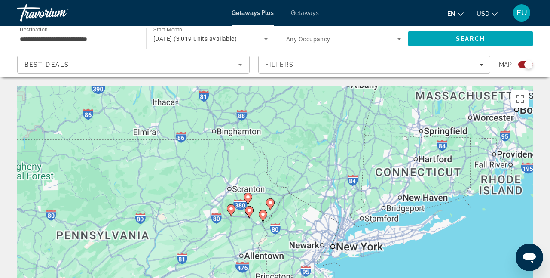
click at [226, 210] on div "To navigate, press the arrow keys. To activate drag with keyboard, press Alt + …" at bounding box center [275, 215] width 516 height 258
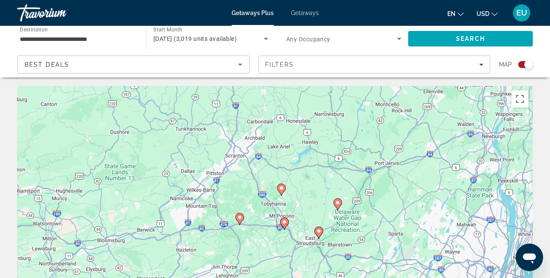
click at [242, 220] on icon "Main content" at bounding box center [240, 218] width 8 height 11
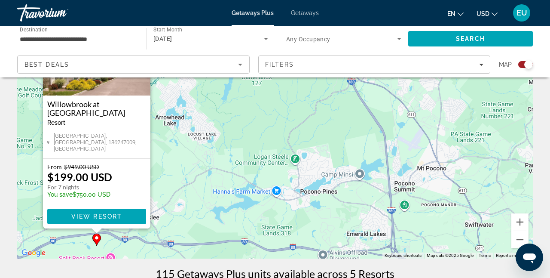
scroll to position [88, 0]
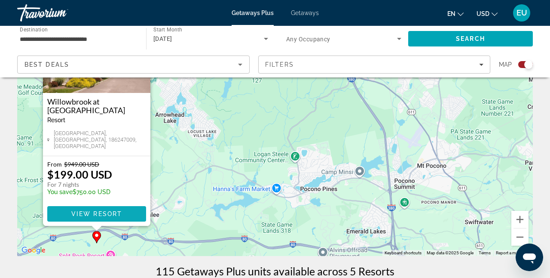
click at [100, 214] on span "View Resort" at bounding box center [96, 213] width 51 height 7
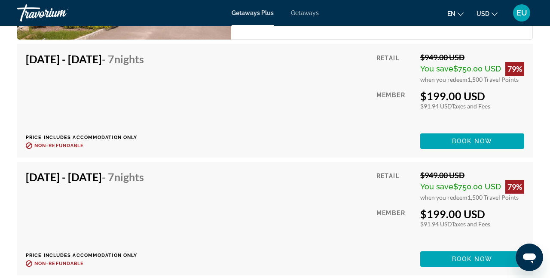
scroll to position [1890, 0]
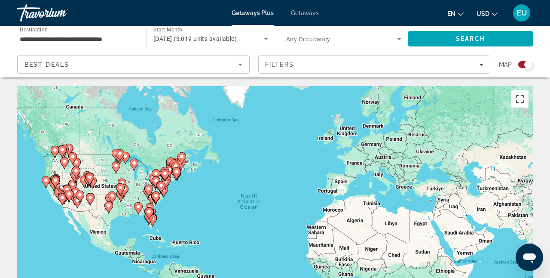
click at [163, 183] on icon "Main content" at bounding box center [161, 186] width 8 height 11
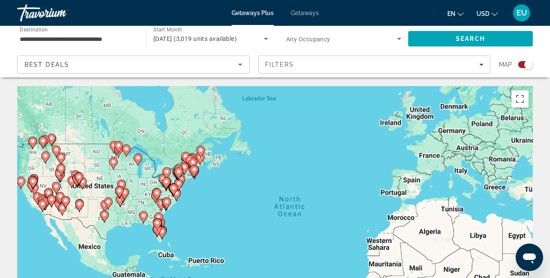
click at [163, 183] on div "To activate drag with keyboard, press Alt + Enter. Once in keyboard drag state,…" at bounding box center [275, 215] width 516 height 258
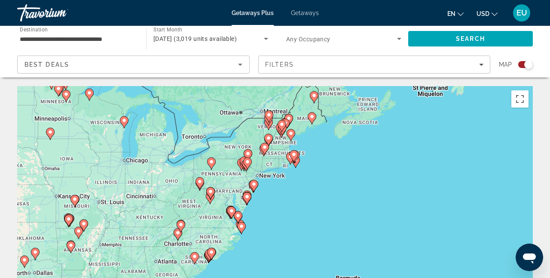
click at [245, 162] on image "Main content" at bounding box center [247, 161] width 5 height 5
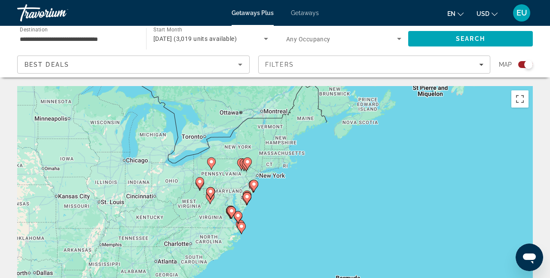
click at [245, 162] on div "To activate drag with keyboard, press Alt + Enter. Once in keyboard drag state,…" at bounding box center [275, 215] width 516 height 258
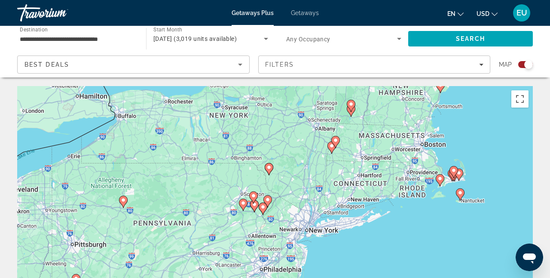
click at [244, 203] on image "Main content" at bounding box center [243, 202] width 5 height 5
type input "**********"
click at [244, 203] on gmp-advanced-marker "Main content" at bounding box center [243, 204] width 9 height 13
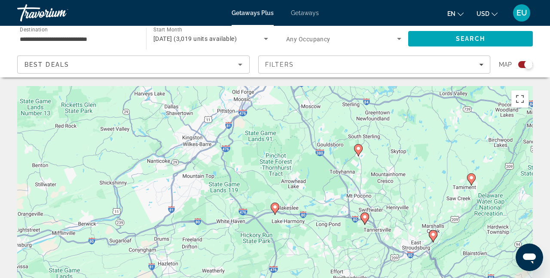
click at [275, 211] on icon "Main content" at bounding box center [275, 208] width 8 height 11
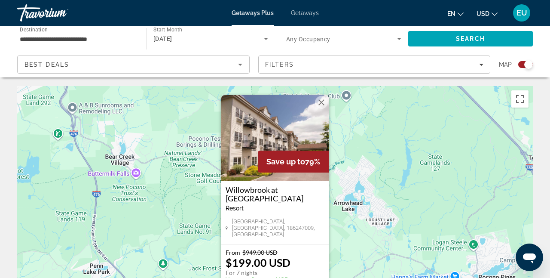
click at [416, 185] on div "To activate drag with keyboard, press Alt + Enter. Once in keyboard drag state,…" at bounding box center [275, 215] width 516 height 258
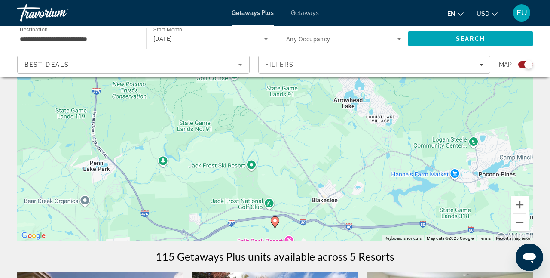
scroll to position [109, 0]
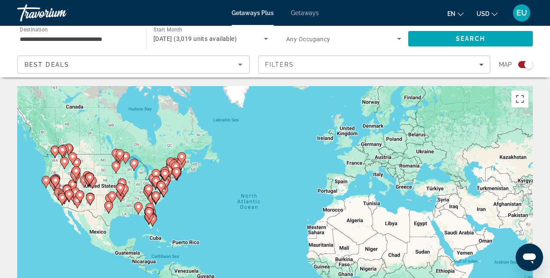
click at [269, 39] on icon "Search widget" at bounding box center [266, 39] width 10 height 10
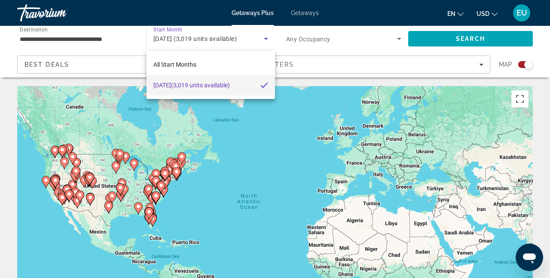
click at [298, 121] on div at bounding box center [275, 139] width 550 height 278
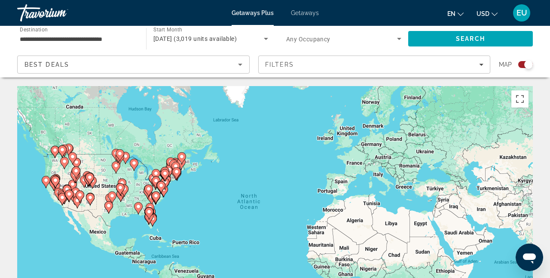
click at [156, 185] on icon "Main content" at bounding box center [156, 182] width 8 height 11
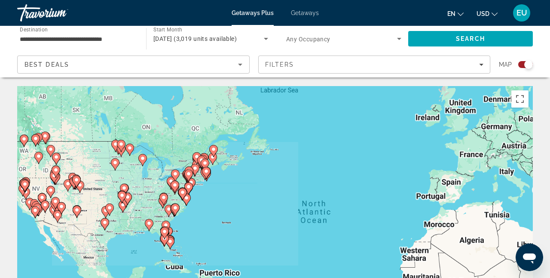
click at [156, 185] on div "To activate drag with keyboard, press Alt + Enter. Once in keyboard drag state,…" at bounding box center [275, 215] width 516 height 258
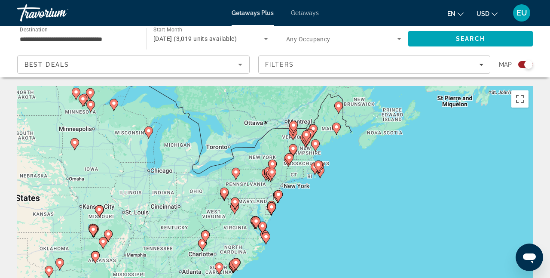
click at [237, 172] on image "Main content" at bounding box center [235, 171] width 5 height 5
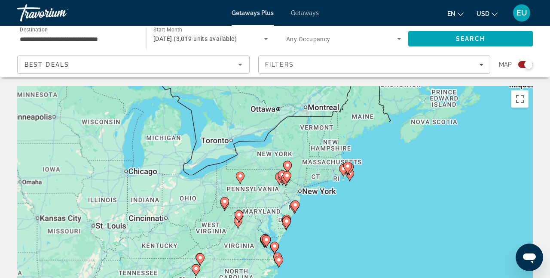
click at [237, 172] on div "To activate drag with keyboard, press Alt + Enter. Once in keyboard drag state,…" at bounding box center [275, 215] width 516 height 258
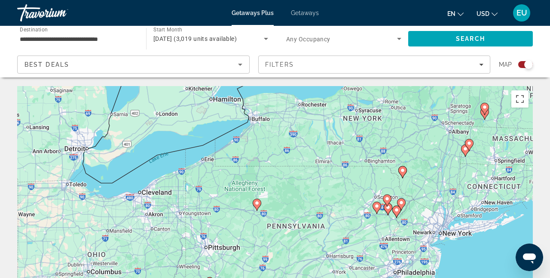
click at [260, 209] on gmp-advanced-marker "Main content" at bounding box center [257, 204] width 9 height 13
type input "**********"
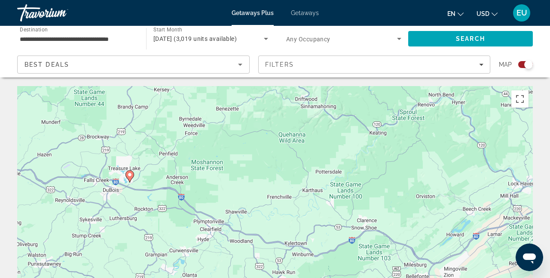
click at [129, 177] on image "Main content" at bounding box center [129, 174] width 5 height 5
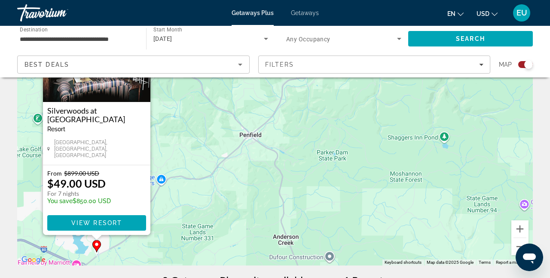
scroll to position [100, 0]
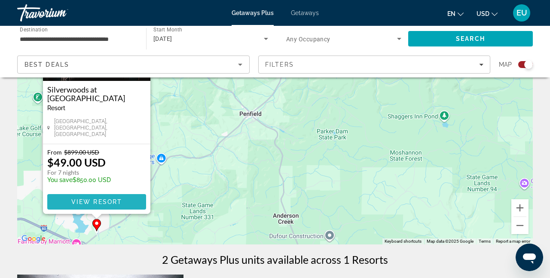
click at [108, 202] on span "View Resort" at bounding box center [96, 201] width 51 height 7
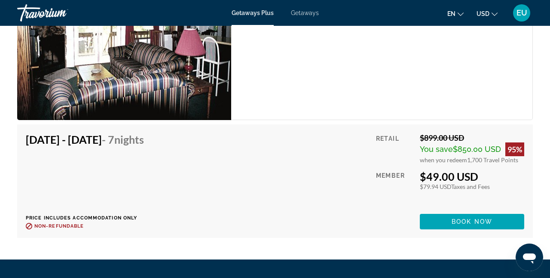
scroll to position [1724, 0]
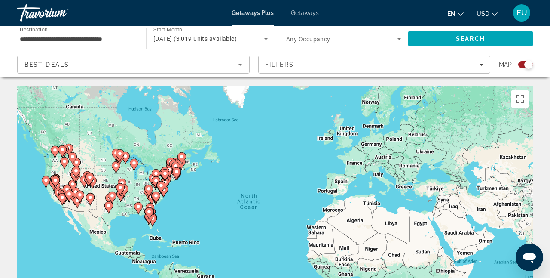
click at [174, 172] on icon "Main content" at bounding box center [177, 173] width 8 height 11
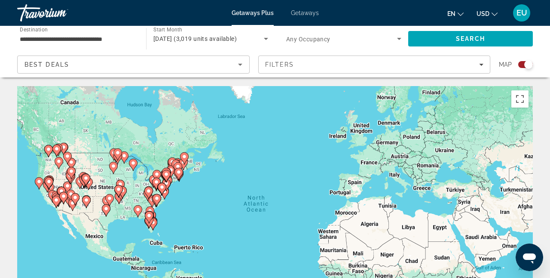
click at [174, 172] on div "To activate drag with keyboard, press Alt + Enter. Once in keyboard drag state,…" at bounding box center [275, 215] width 516 height 258
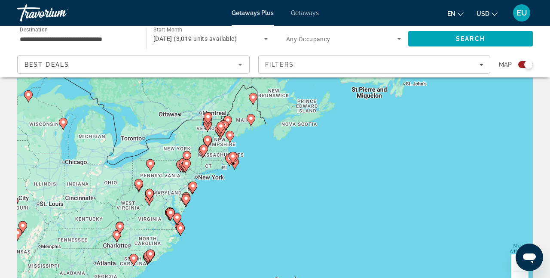
scroll to position [48, 0]
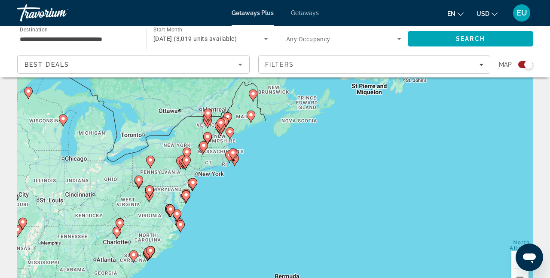
click at [139, 180] on image "Main content" at bounding box center [138, 179] width 5 height 5
type input "**********"
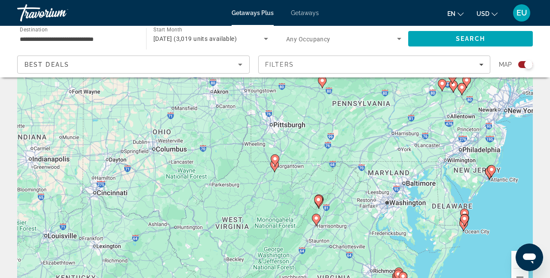
click at [277, 157] on image "Main content" at bounding box center [274, 158] width 5 height 5
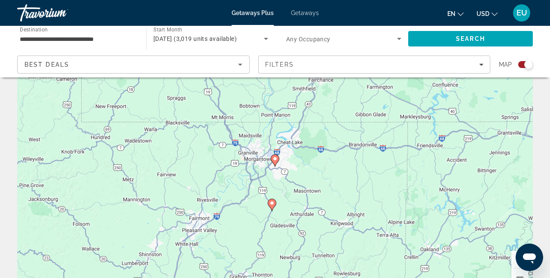
click at [277, 157] on image "Main content" at bounding box center [274, 158] width 5 height 5
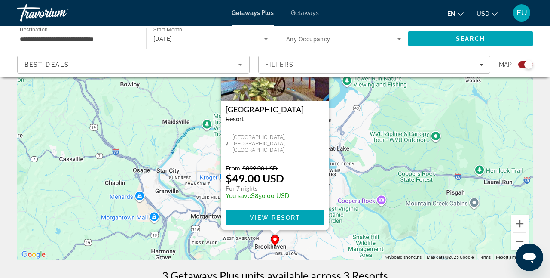
scroll to position [88, 0]
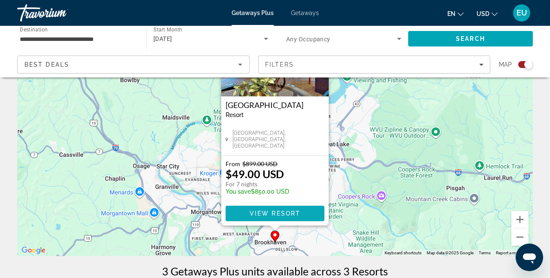
click at [274, 214] on span "View Resort" at bounding box center [275, 213] width 51 height 7
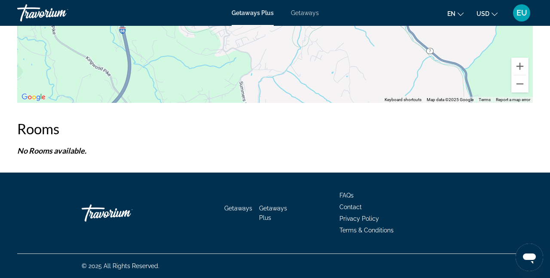
scroll to position [1373, 0]
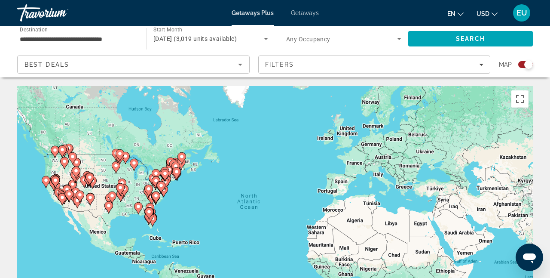
click at [174, 170] on icon "Main content" at bounding box center [177, 173] width 8 height 11
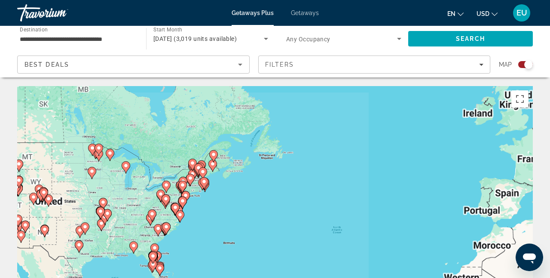
click at [174, 170] on div "To activate drag with keyboard, press Alt + Enter. Once in keyboard drag state,…" at bounding box center [275, 215] width 516 height 258
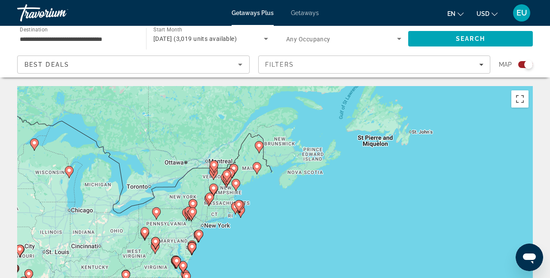
click at [238, 208] on icon "Main content" at bounding box center [239, 205] width 8 height 11
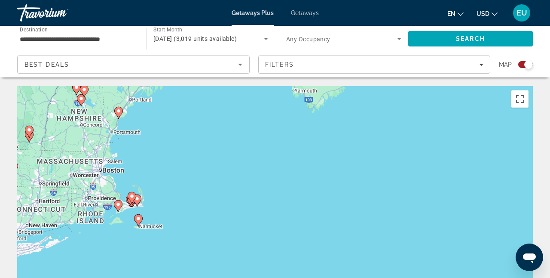
click at [137, 199] on image "Main content" at bounding box center [136, 198] width 5 height 5
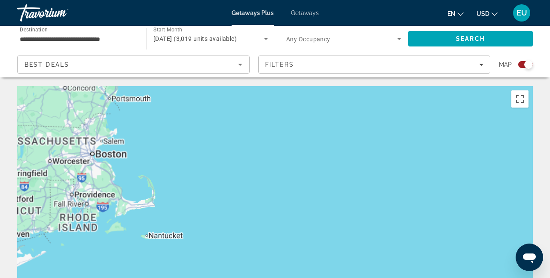
click at [137, 199] on div "To navigate, press the arrow keys." at bounding box center [275, 215] width 516 height 258
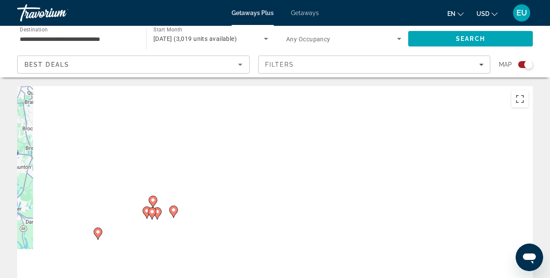
click at [153, 201] on image "Main content" at bounding box center [152, 199] width 5 height 5
type input "**********"
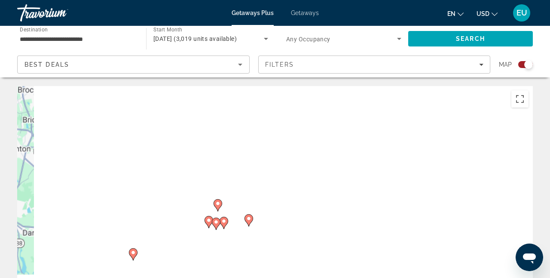
click at [153, 201] on div "To navigate, press the arrow keys. To activate drag with keyboard, press Alt + …" at bounding box center [275, 215] width 516 height 258
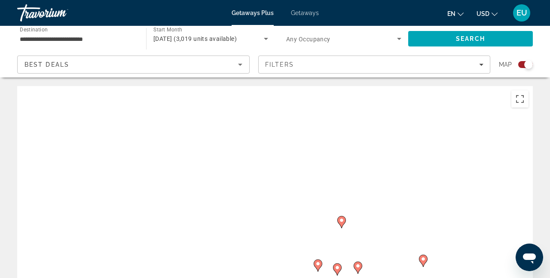
click at [343, 218] on image "Main content" at bounding box center [341, 219] width 5 height 5
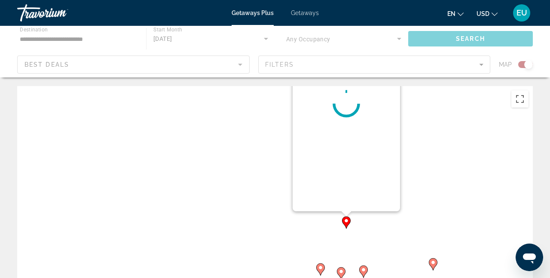
click at [343, 218] on div "To activate drag with keyboard, press Alt + Enter. Once in keyboard drag state,…" at bounding box center [275, 215] width 516 height 258
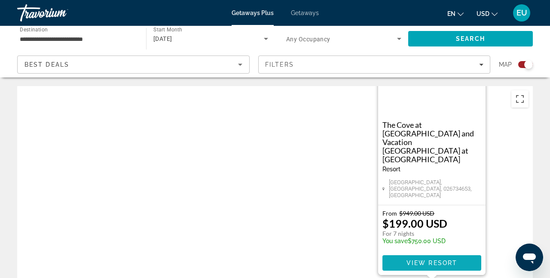
click at [414, 262] on span "View Resort" at bounding box center [431, 262] width 51 height 7
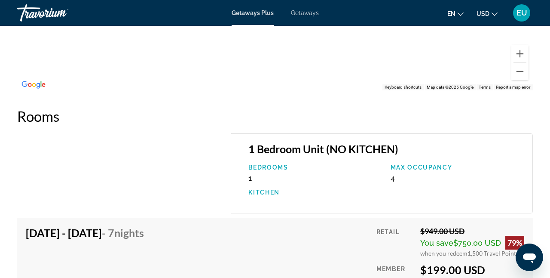
scroll to position [1560, 0]
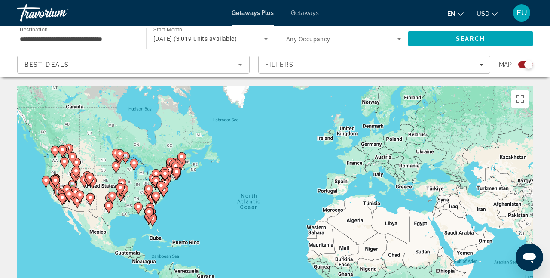
click at [168, 180] on gmp-advanced-marker "Main content" at bounding box center [165, 174] width 9 height 13
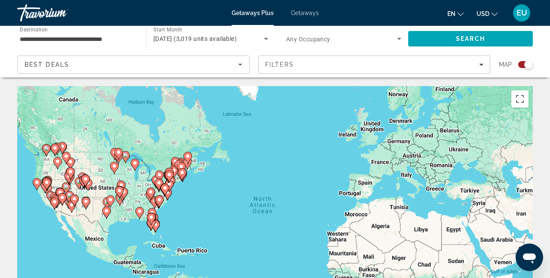
click at [168, 180] on div "To activate drag with keyboard, press Alt + Enter. Once in keyboard drag state,…" at bounding box center [275, 215] width 516 height 258
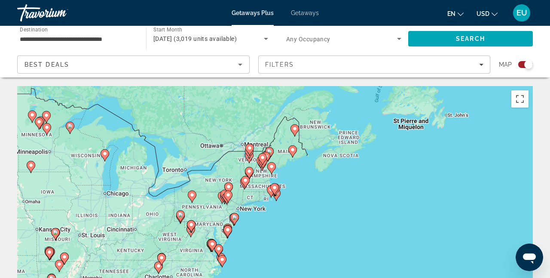
click at [241, 188] on gmp-advanced-marker "Main content" at bounding box center [244, 183] width 9 height 13
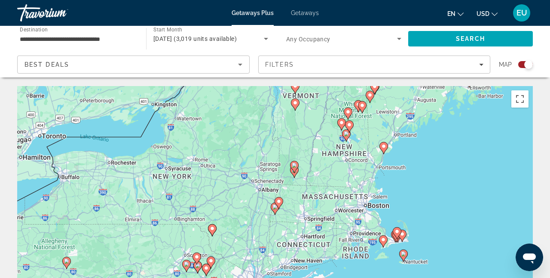
click at [296, 168] on icon "Main content" at bounding box center [294, 166] width 8 height 11
click at [296, 168] on div "To navigate, press the arrow keys. To activate drag with keyboard, press Alt + …" at bounding box center [275, 215] width 516 height 258
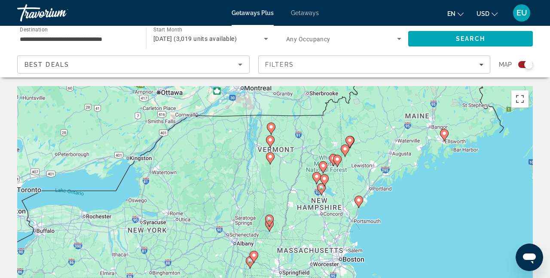
click at [270, 217] on image "Main content" at bounding box center [269, 218] width 5 height 5
type input "**********"
click at [270, 217] on image "Main content" at bounding box center [269, 218] width 5 height 5
click at [270, 217] on div "To navigate, press the arrow keys. To activate drag with keyboard, press Alt + …" at bounding box center [275, 215] width 516 height 258
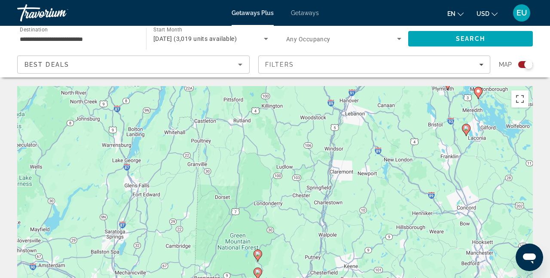
click at [255, 250] on icon "Main content" at bounding box center [258, 255] width 8 height 11
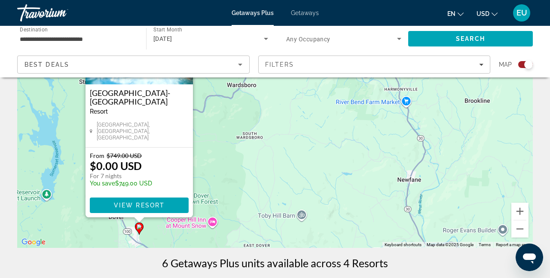
scroll to position [98, 0]
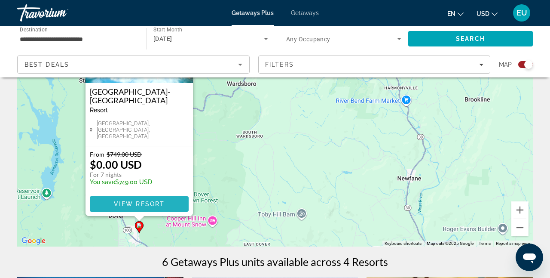
click at [143, 200] on span "View Resort" at bounding box center [139, 203] width 51 height 7
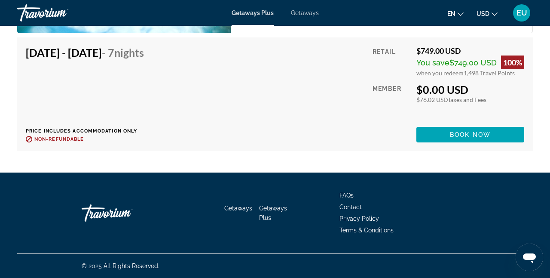
scroll to position [1920, 0]
